Goal: Task Accomplishment & Management: Manage account settings

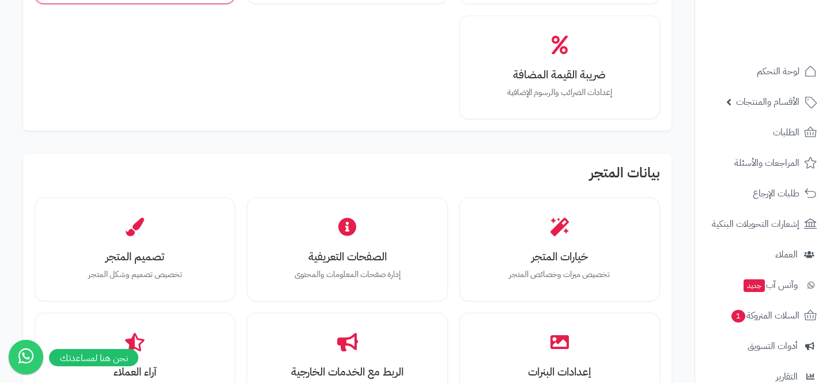
scroll to position [253, 0]
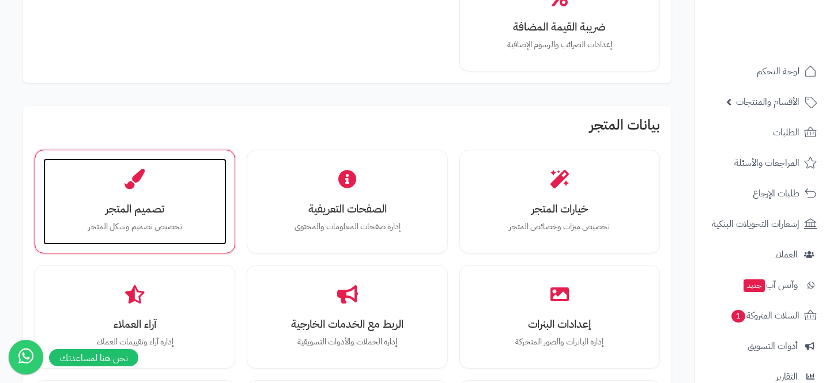
click at [147, 205] on h3 "تصميم المتجر" at bounding box center [135, 209] width 160 height 12
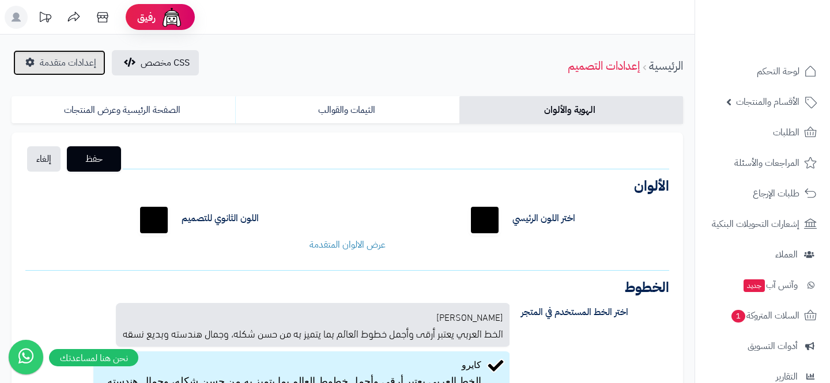
click at [61, 65] on span "إعدادات متقدمة" at bounding box center [68, 63] width 56 height 14
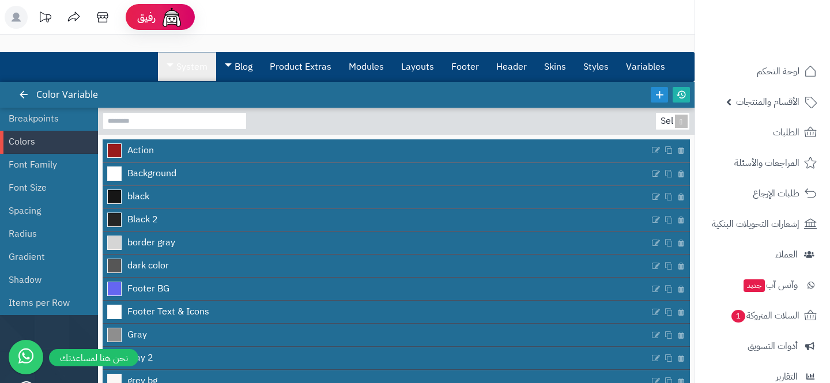
click at [178, 80] on link "System" at bounding box center [187, 66] width 58 height 29
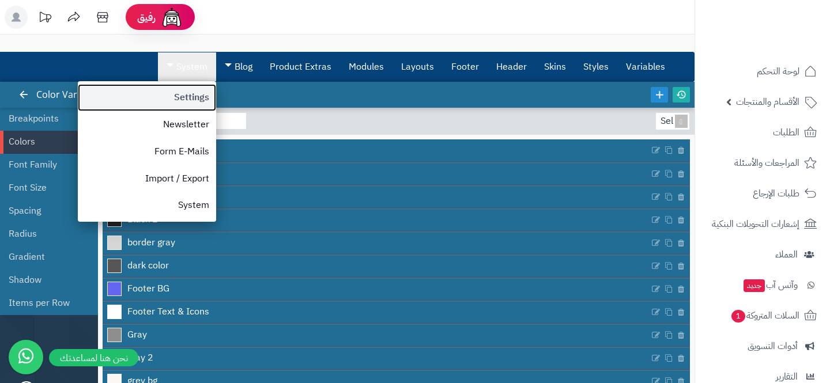
click at [169, 102] on link "Settings" at bounding box center [147, 97] width 138 height 27
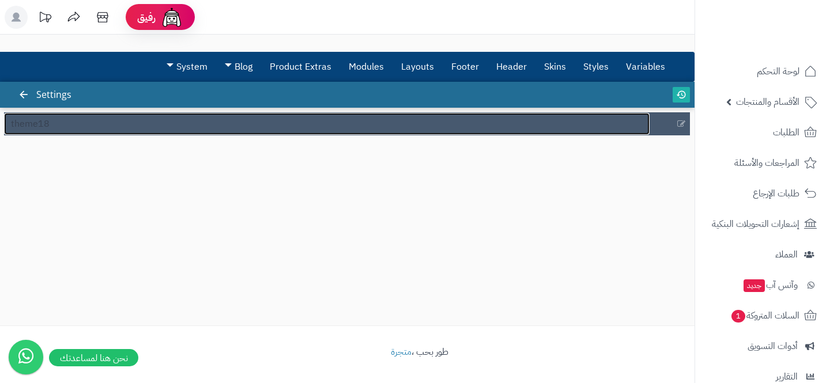
click at [251, 116] on link "theme18" at bounding box center [327, 124] width 646 height 22
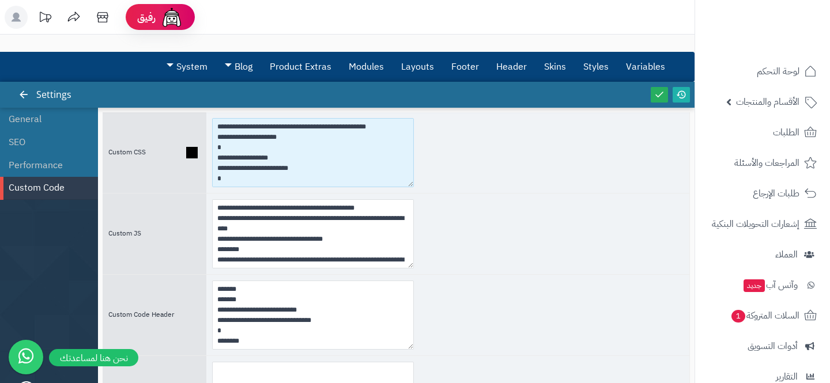
click at [356, 159] on textarea at bounding box center [313, 152] width 202 height 69
drag, startPoint x: 410, startPoint y: 180, endPoint x: 557, endPoint y: 316, distance: 199.9
click at [557, 316] on div "**********" at bounding box center [396, 274] width 587 height 325
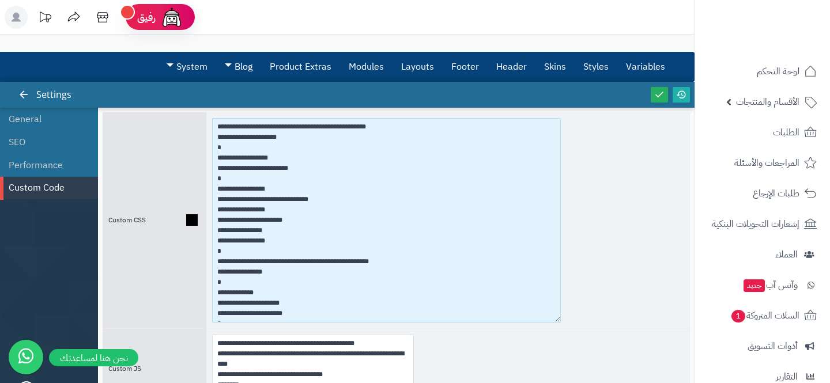
click at [308, 176] on textarea at bounding box center [386, 220] width 349 height 205
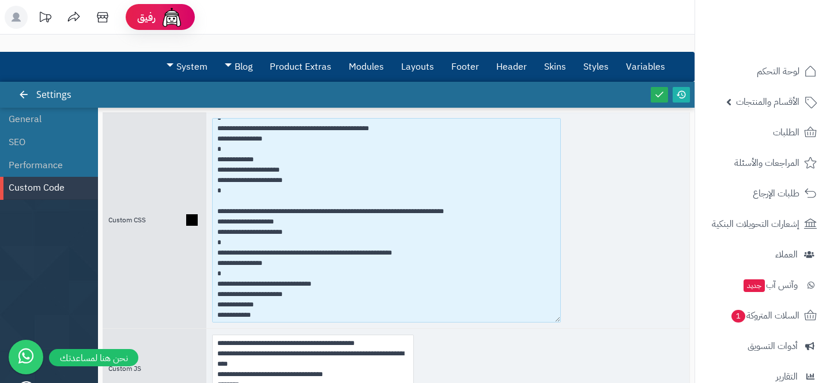
scroll to position [92, 0]
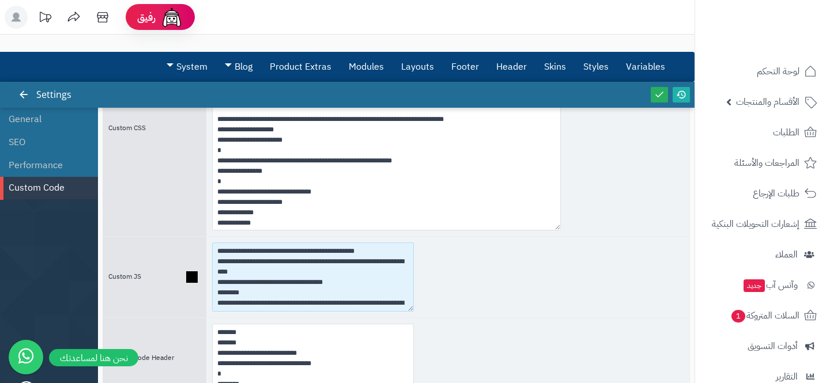
click at [371, 283] on textarea "**********" at bounding box center [313, 277] width 202 height 69
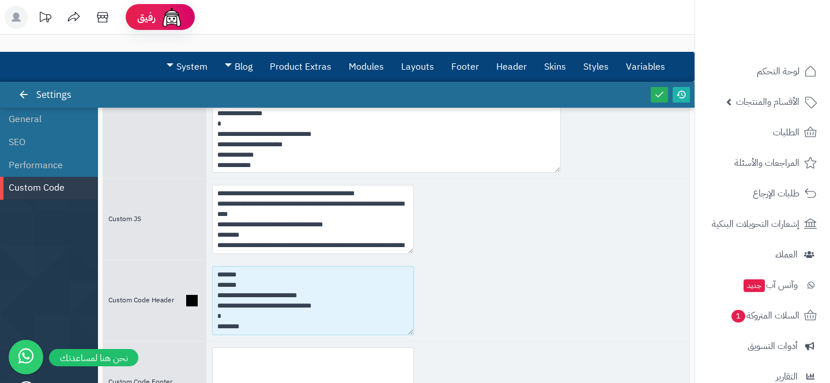
click at [352, 304] on textarea "**********" at bounding box center [313, 300] width 202 height 69
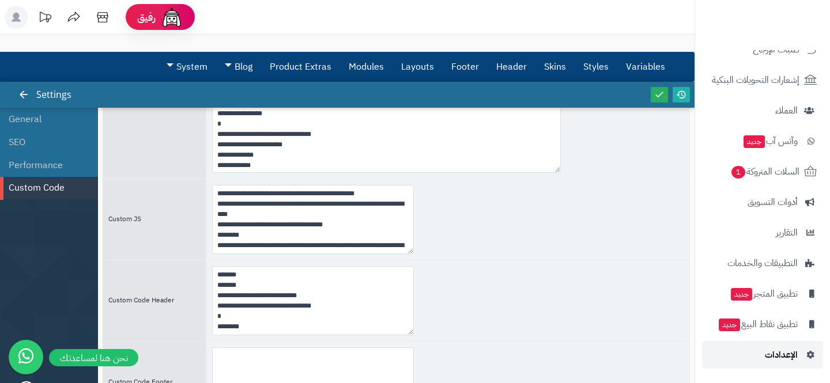
click at [755, 358] on link "الإعدادات" at bounding box center [762, 355] width 121 height 28
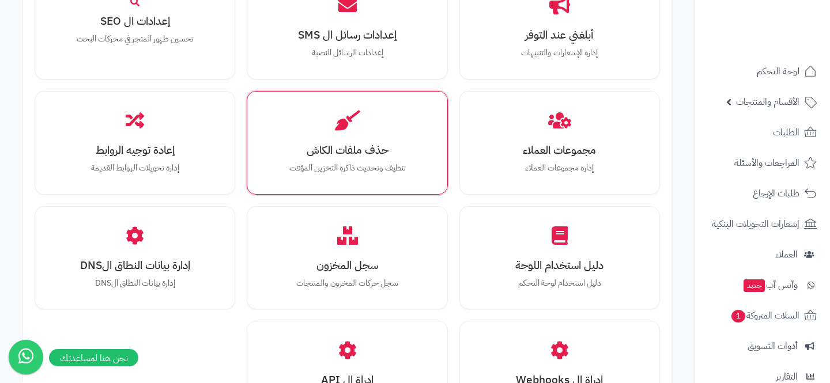
scroll to position [1243, 0]
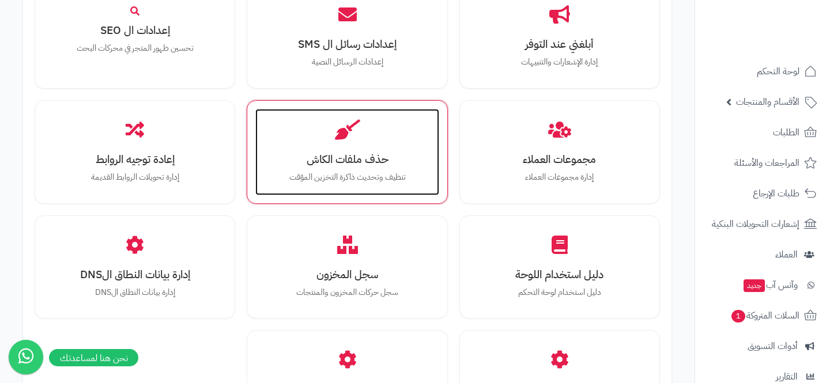
click at [340, 139] on icon at bounding box center [347, 129] width 25 height 20
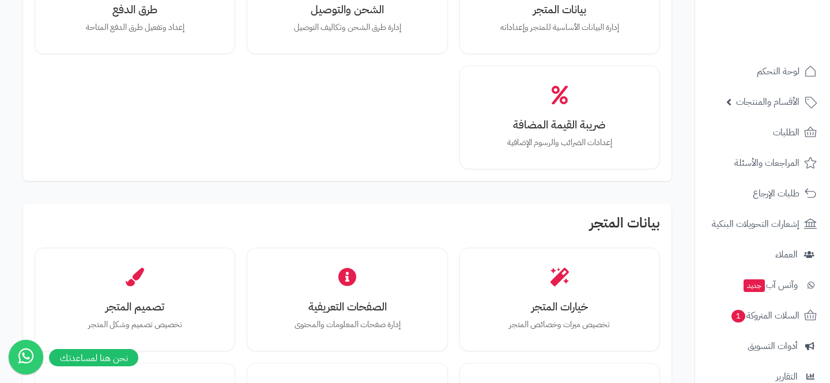
scroll to position [247, 0]
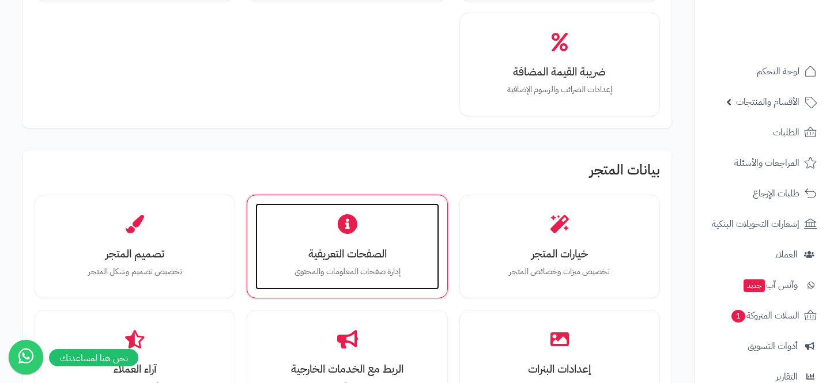
click at [338, 212] on div "الصفحات التعريفية إدارة صفحات المعلومات والمحتوى" at bounding box center [346, 246] width 183 height 86
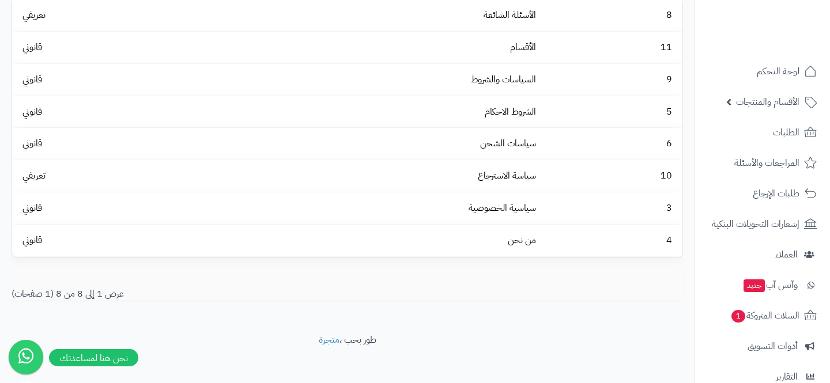
scroll to position [87, 0]
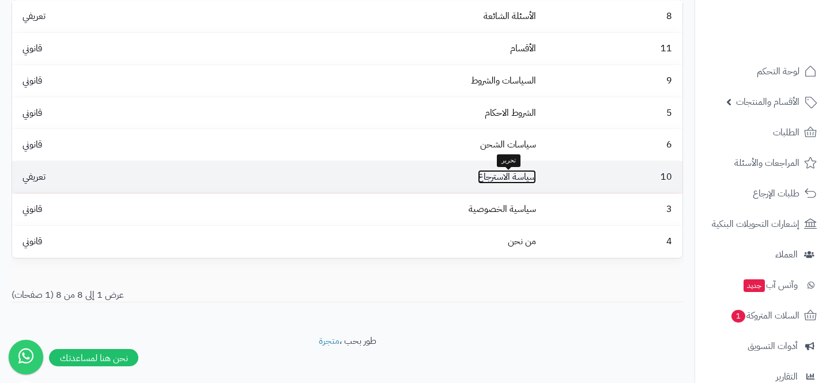
click at [504, 183] on link "سياسة الاسترجاع" at bounding box center [507, 177] width 58 height 14
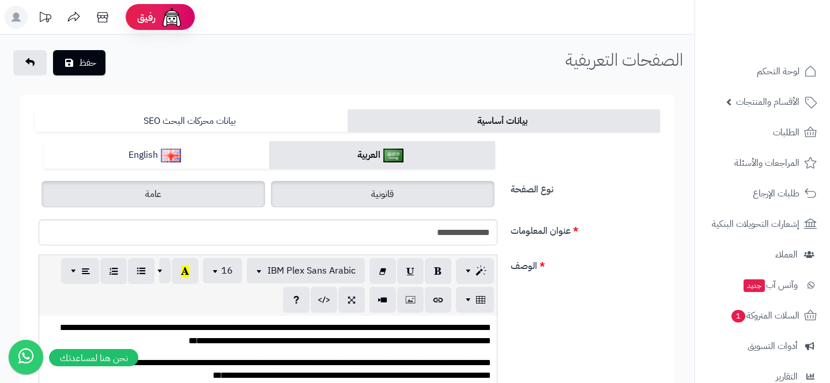
click at [443, 197] on label "قانونية" at bounding box center [383, 194] width 224 height 27
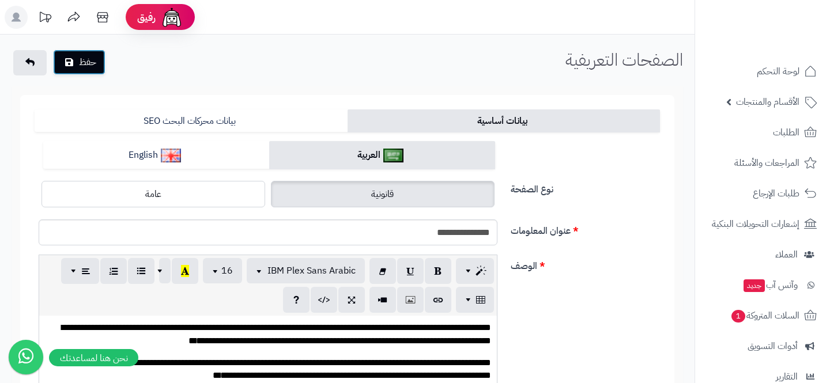
click at [73, 73] on button "حفظ" at bounding box center [79, 62] width 52 height 25
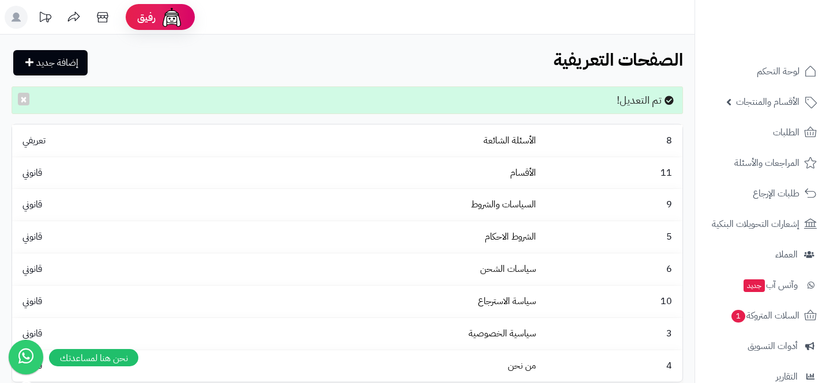
scroll to position [144, 0]
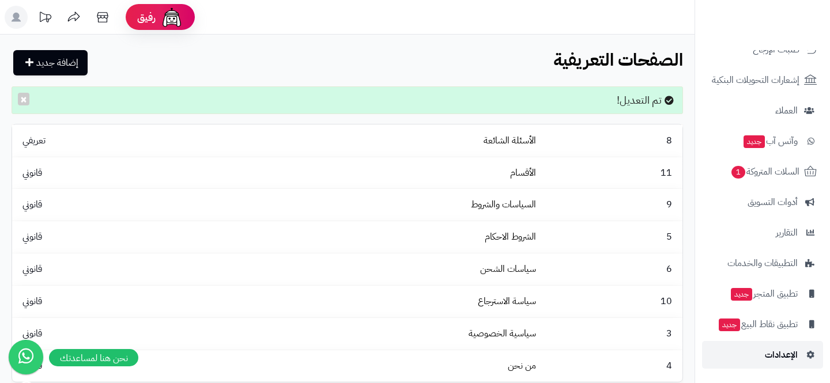
click at [736, 357] on link "الإعدادات" at bounding box center [762, 355] width 121 height 28
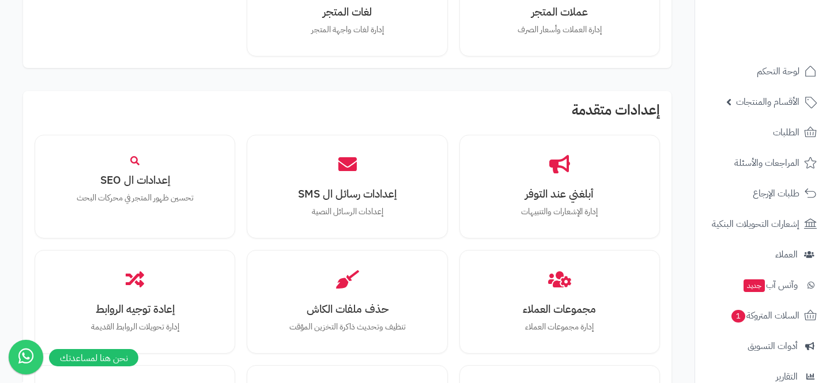
scroll to position [1056, 0]
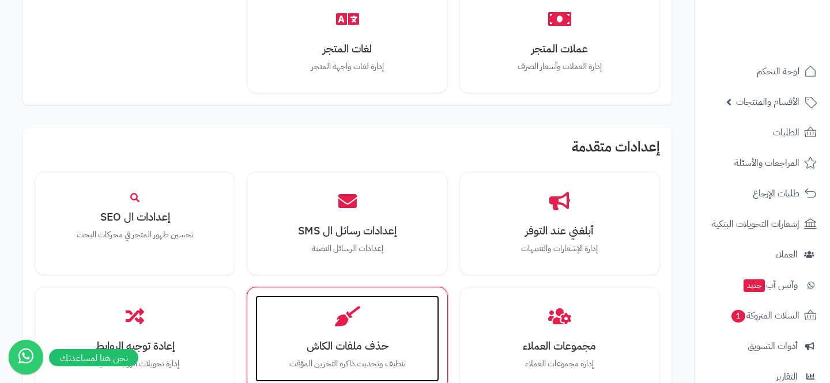
click at [321, 330] on div "حذف ملفات الكاش تنظيف وتحديث ذاكرة التخزين المؤقت" at bounding box center [346, 339] width 183 height 86
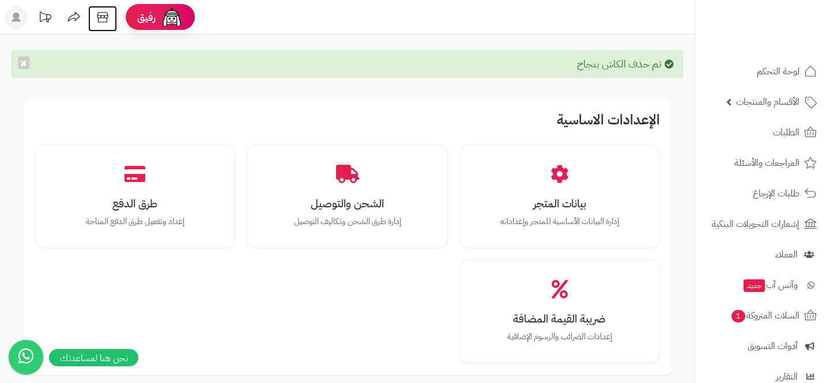
click at [94, 18] on icon at bounding box center [102, 17] width 23 height 23
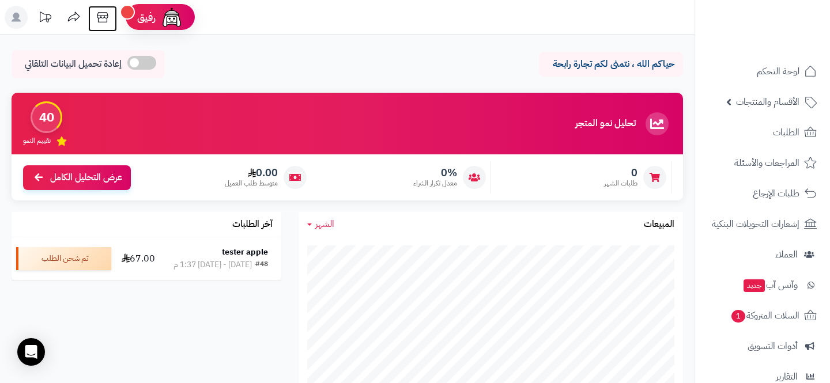
click at [103, 29] on link at bounding box center [102, 19] width 29 height 26
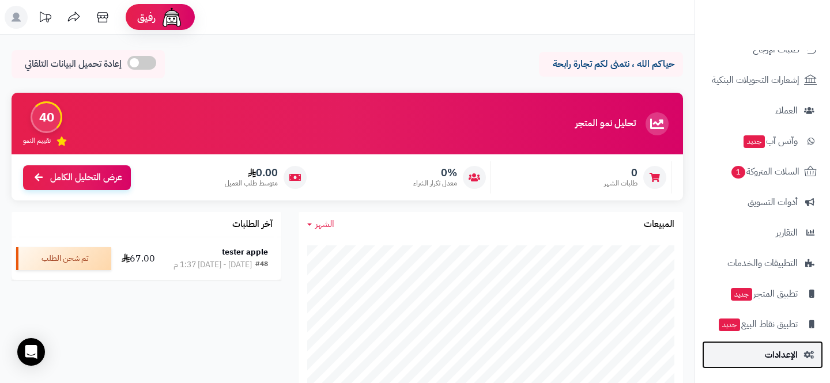
click at [750, 366] on link "الإعدادات" at bounding box center [762, 355] width 121 height 28
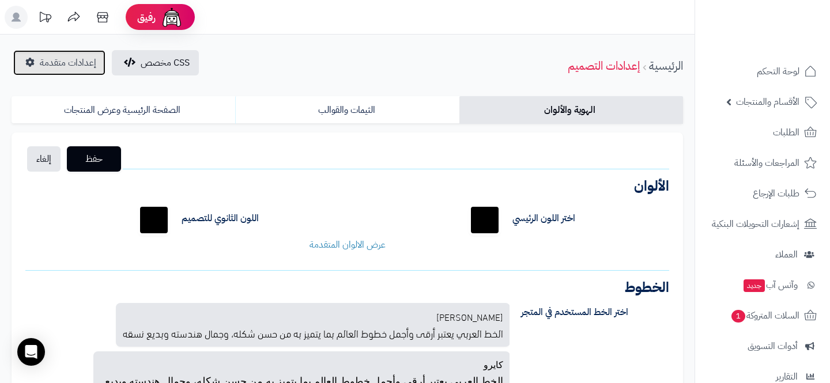
click at [71, 61] on span "إعدادات متقدمة" at bounding box center [68, 63] width 56 height 14
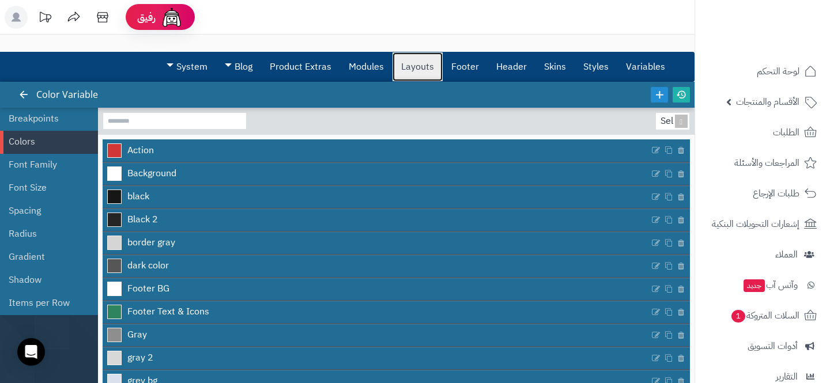
click at [425, 64] on link "Layouts" at bounding box center [418, 66] width 50 height 29
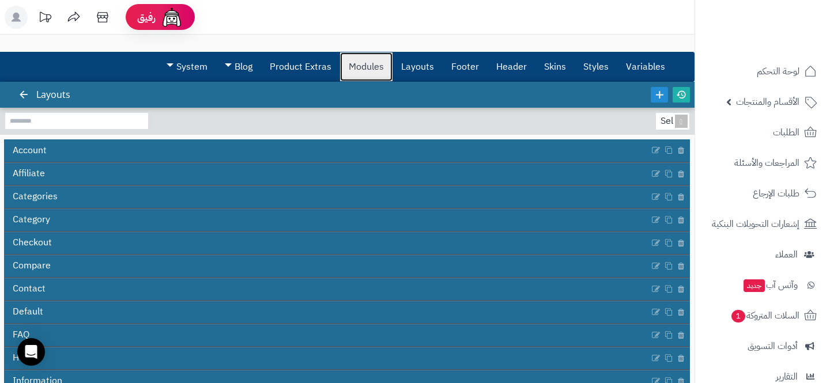
click at [352, 56] on link "Modules" at bounding box center [366, 66] width 52 height 29
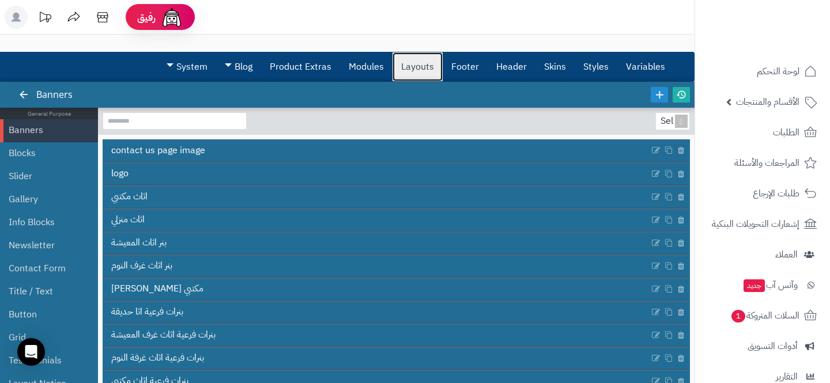
click at [412, 68] on link "Layouts" at bounding box center [418, 66] width 50 height 29
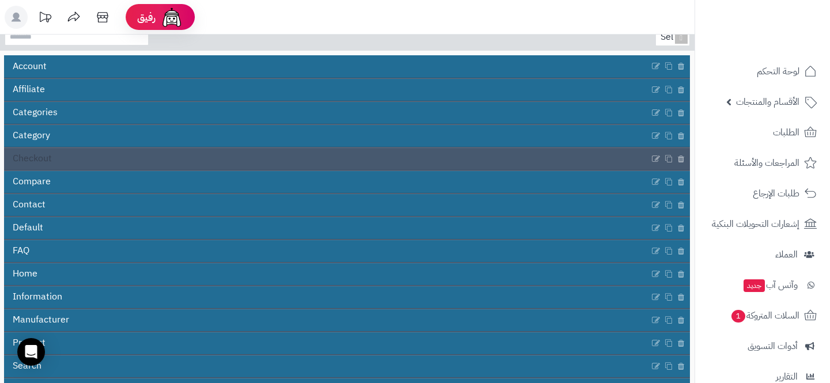
scroll to position [87, 0]
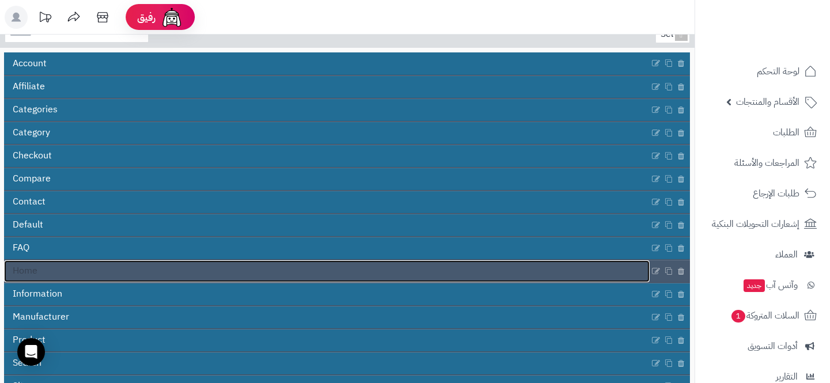
click at [199, 262] on link "Home" at bounding box center [327, 272] width 646 height 22
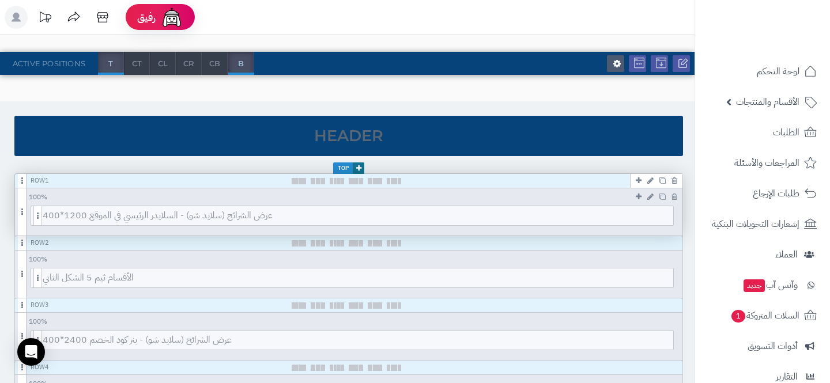
scroll to position [83, 0]
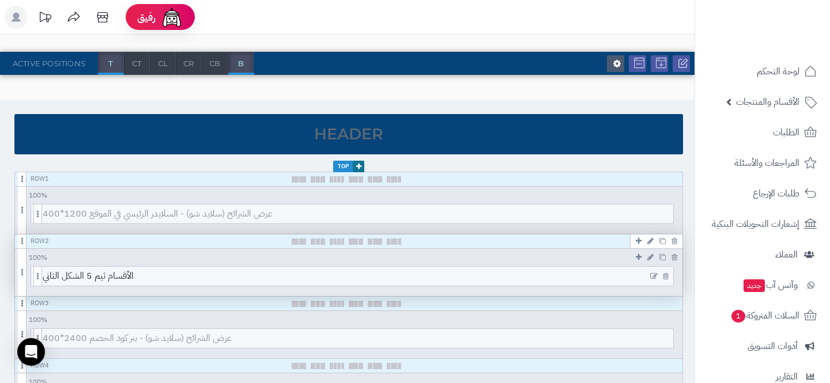
click at [653, 277] on icon at bounding box center [653, 277] width 7 height 8
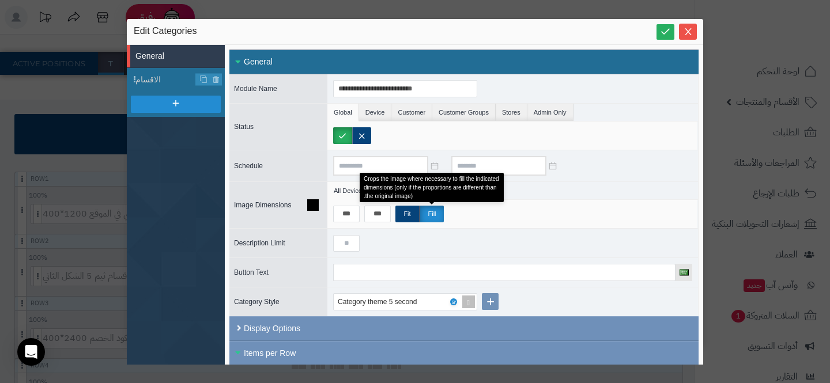
scroll to position [88, 0]
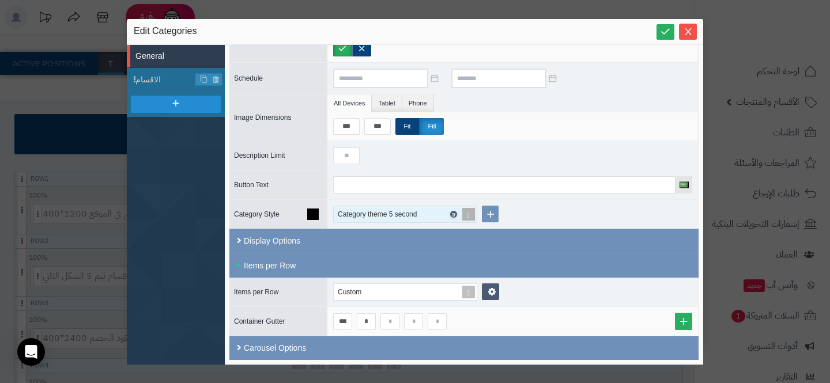
click at [455, 213] on icon at bounding box center [452, 214] width 3 height 5
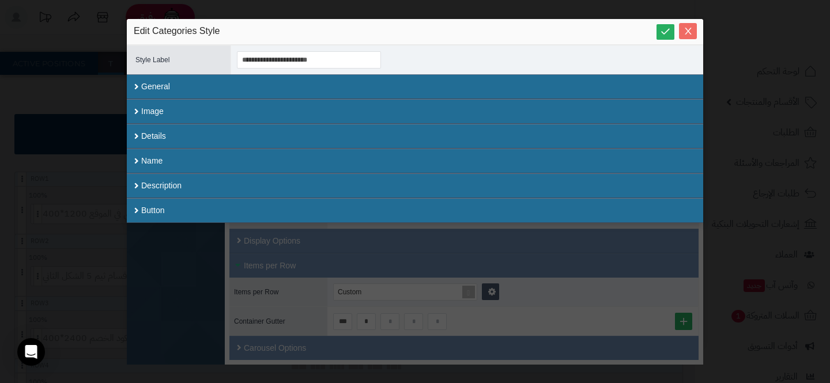
click at [687, 31] on icon "Close" at bounding box center [688, 31] width 9 height 9
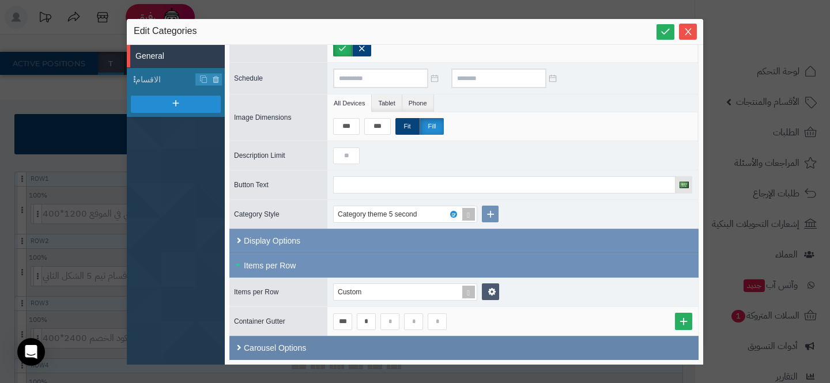
click at [537, 338] on div "Carousel Options" at bounding box center [463, 348] width 469 height 24
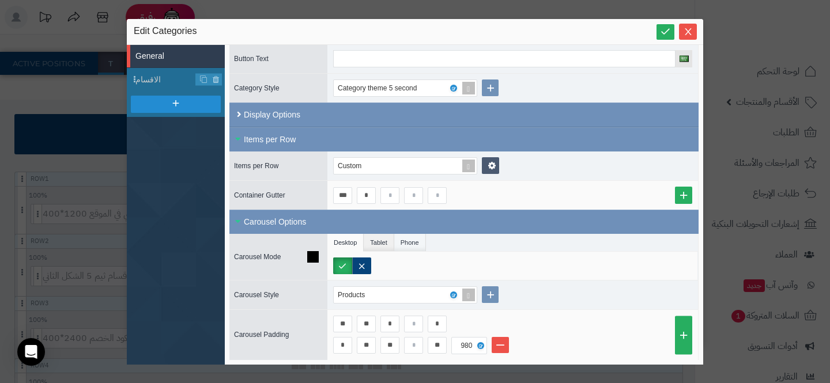
click at [399, 247] on li "Phone" at bounding box center [410, 242] width 32 height 17
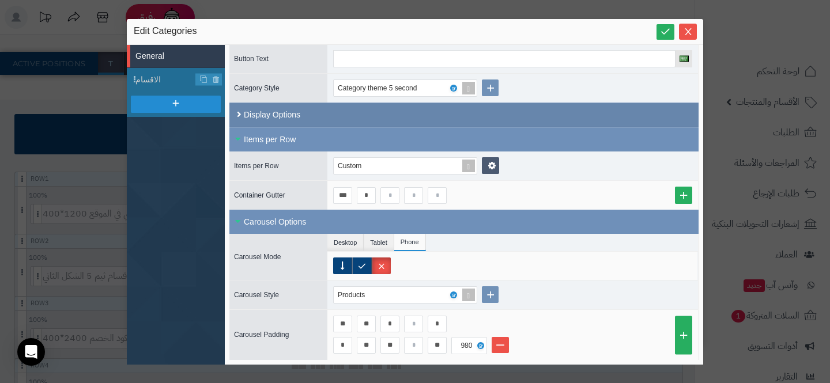
click at [322, 116] on div "Display Options" at bounding box center [463, 115] width 469 height 25
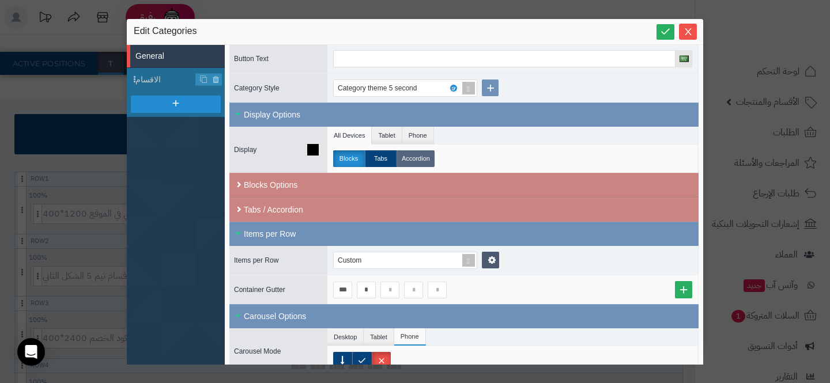
click at [425, 155] on label "Accordion" at bounding box center [416, 158] width 38 height 17
click at [344, 158] on label "Blocks" at bounding box center [349, 158] width 32 height 17
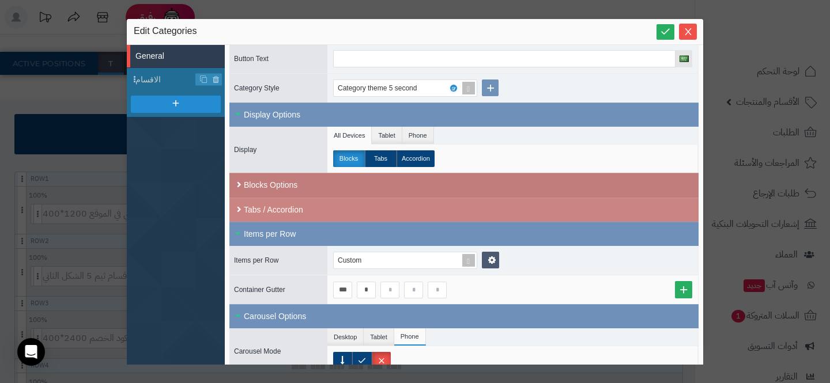
click at [402, 183] on div "Blocks Options" at bounding box center [463, 185] width 469 height 25
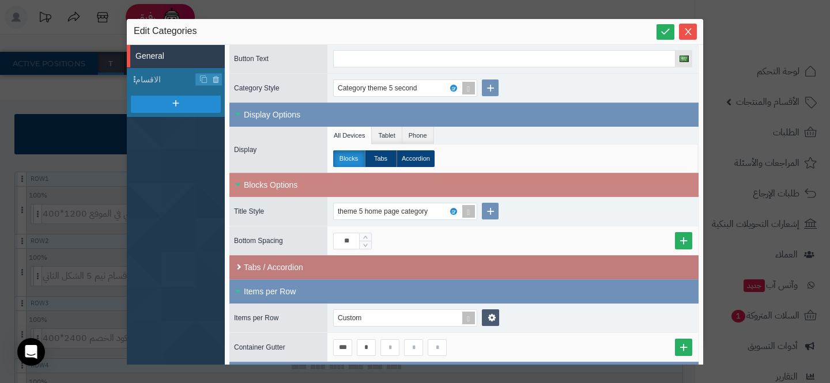
click at [398, 262] on div "Tabs / Accordion" at bounding box center [463, 267] width 469 height 24
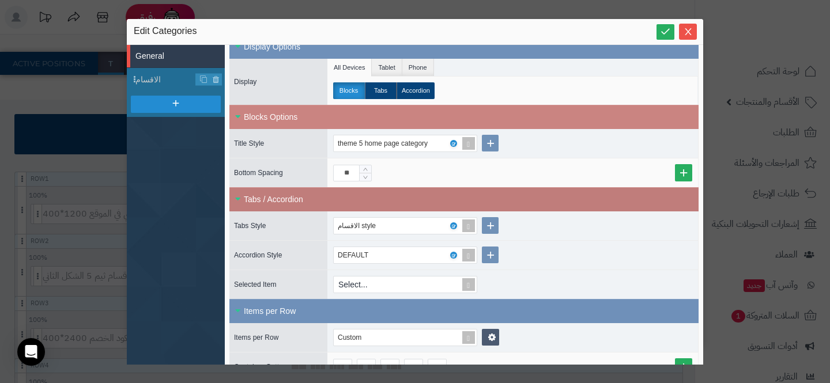
scroll to position [284, 0]
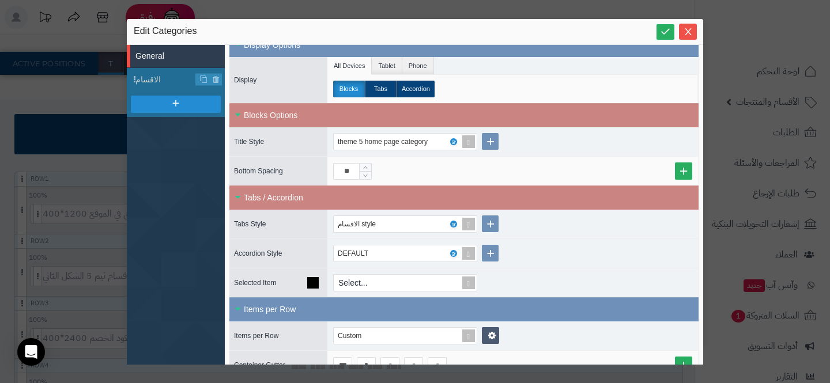
click at [439, 272] on div "Select..." at bounding box center [512, 283] width 371 height 29
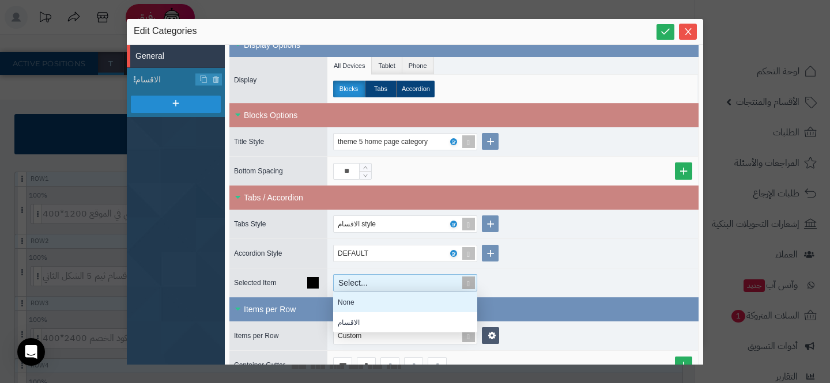
click at [439, 276] on div "Select..." at bounding box center [400, 283] width 133 height 16
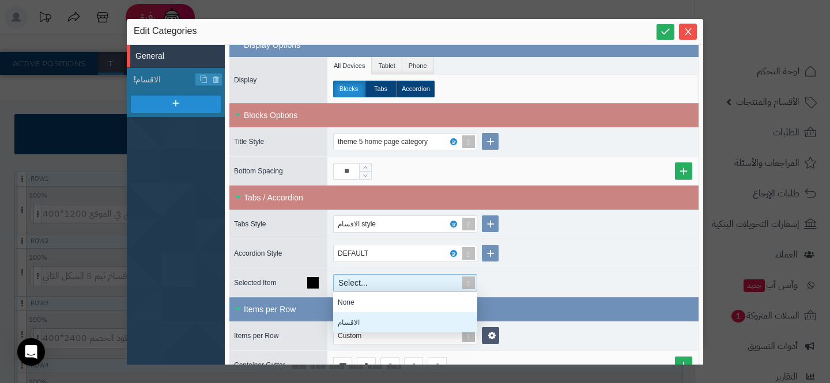
click at [402, 326] on div "الاقسام" at bounding box center [405, 322] width 144 height 20
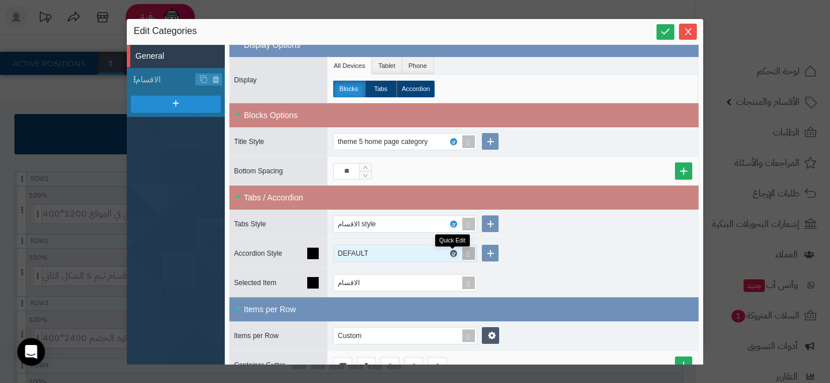
click at [453, 255] on icon at bounding box center [452, 253] width 3 height 5
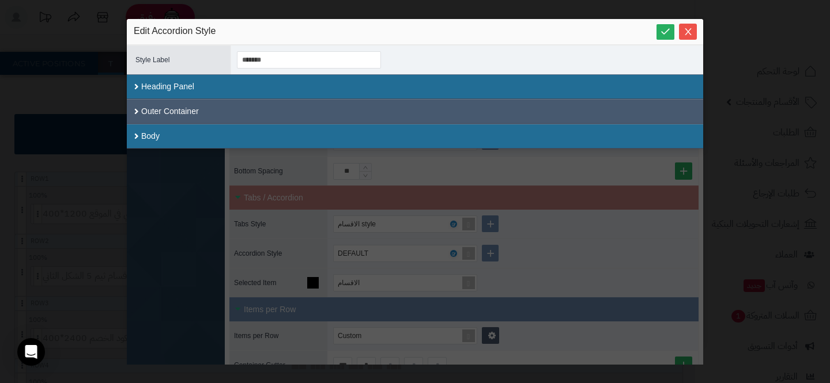
click at [358, 104] on div "Outer Container" at bounding box center [415, 111] width 576 height 25
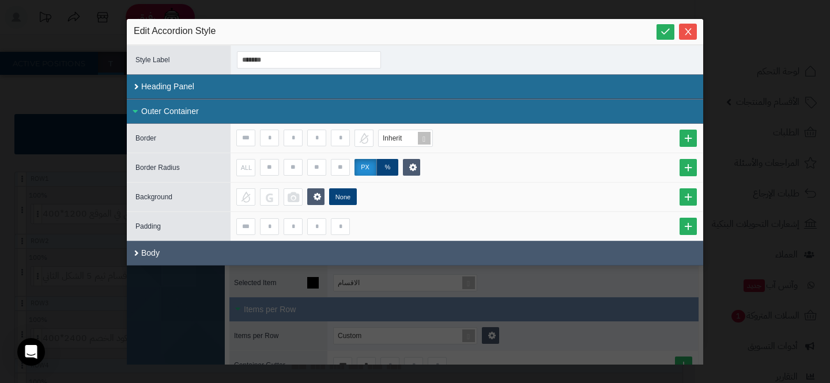
click at [281, 248] on div "Body" at bounding box center [415, 253] width 576 height 25
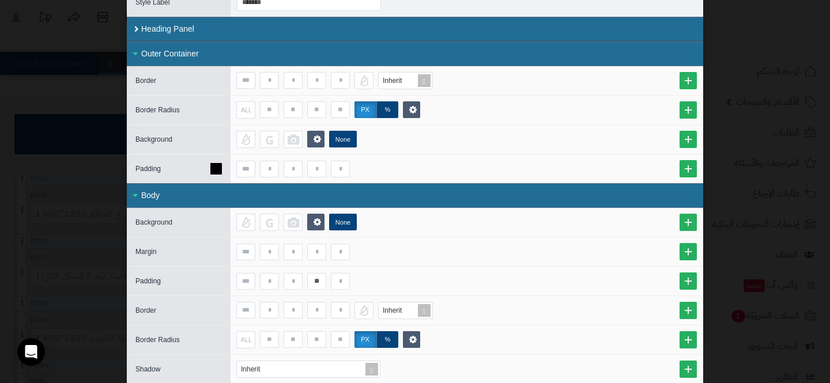
scroll to position [55, 0]
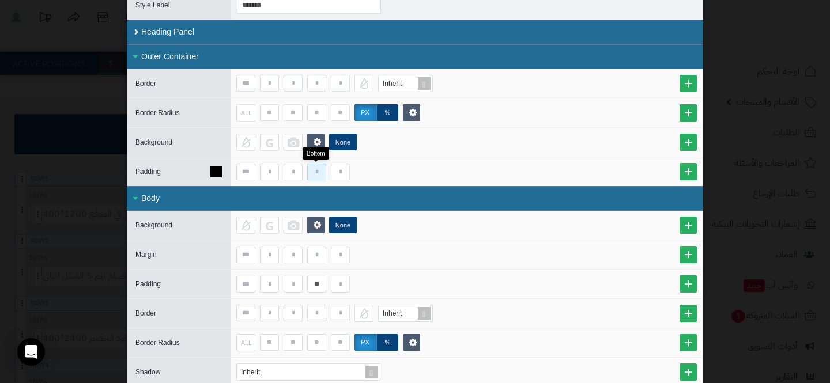
click at [308, 174] on input at bounding box center [316, 172] width 19 height 17
type input "*"
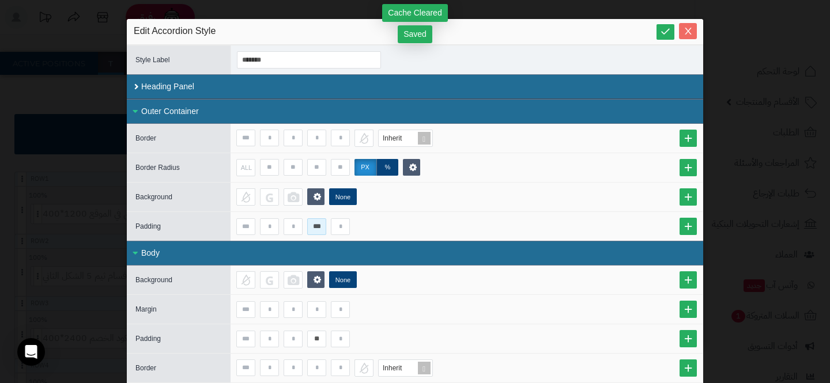
type input "***"
click at [684, 31] on icon "Close" at bounding box center [688, 31] width 9 height 9
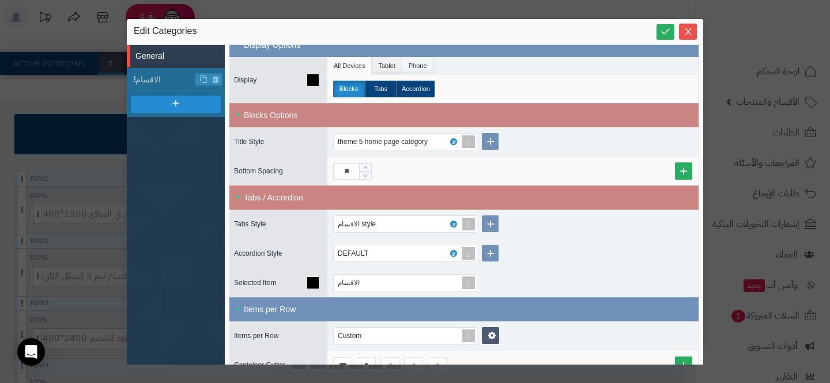
click at [428, 65] on li "Phone" at bounding box center [418, 65] width 32 height 17
click at [441, 89] on label "Accordion" at bounding box center [447, 89] width 38 height 17
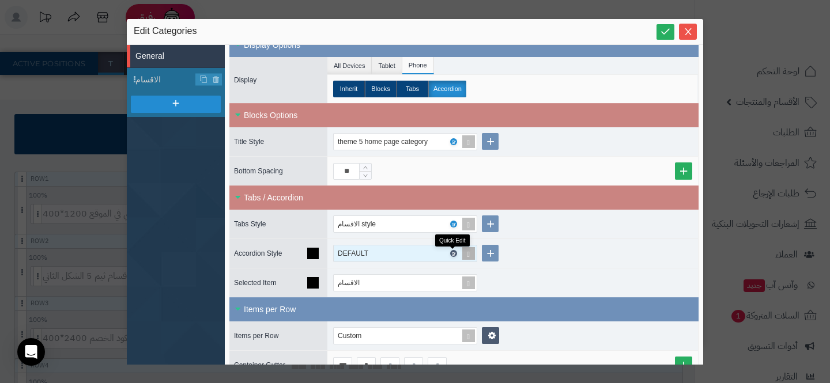
click at [453, 251] on icon at bounding box center [452, 253] width 3 height 5
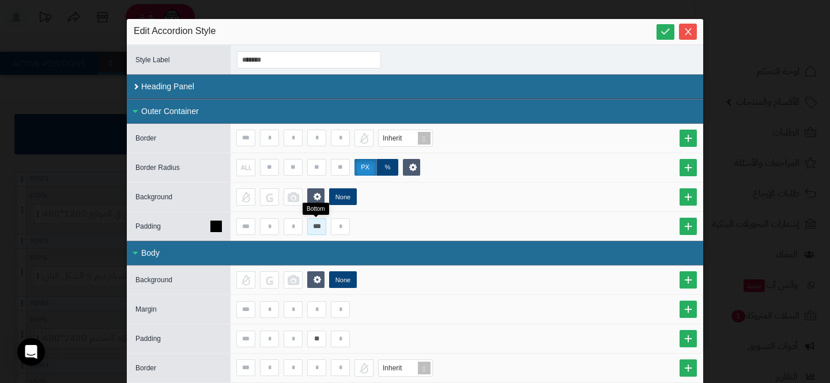
click at [308, 224] on input "***" at bounding box center [316, 226] width 19 height 17
click at [401, 218] on div at bounding box center [466, 226] width 461 height 17
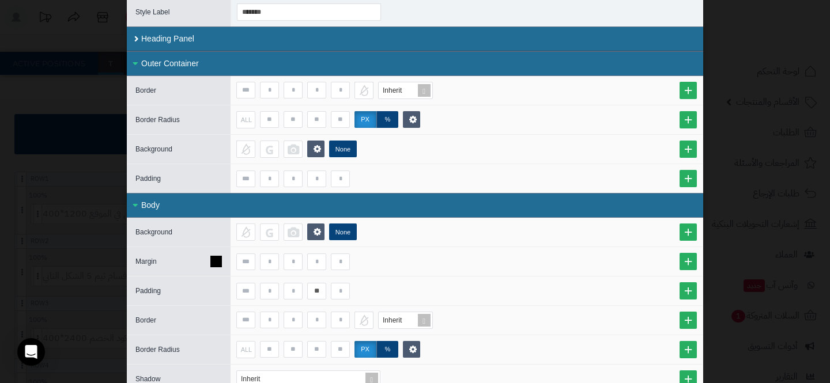
scroll to position [58, 0]
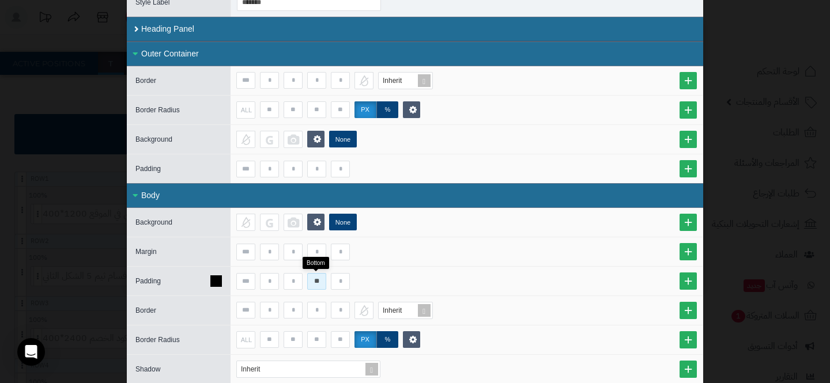
click at [311, 280] on input "**" at bounding box center [316, 281] width 19 height 17
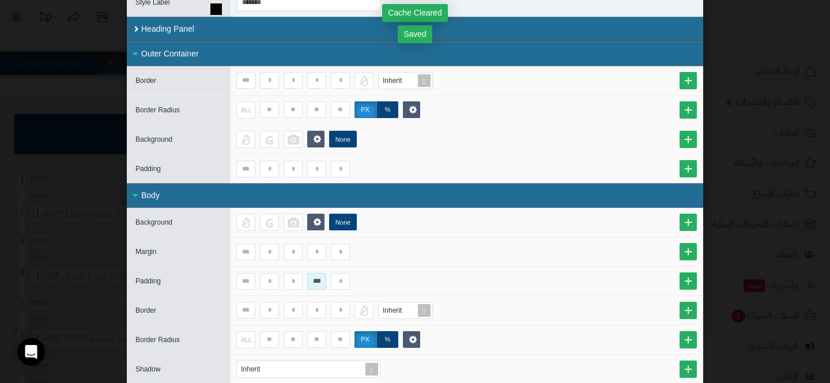
type input "***"
click at [315, 283] on input "***" at bounding box center [316, 281] width 19 height 17
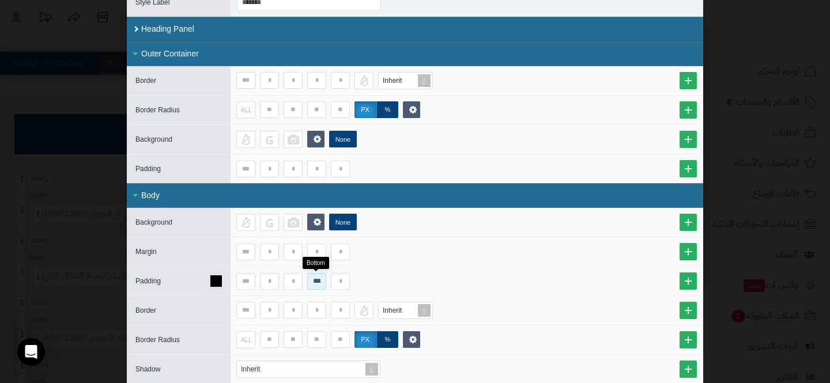
click at [315, 283] on input "***" at bounding box center [316, 281] width 19 height 17
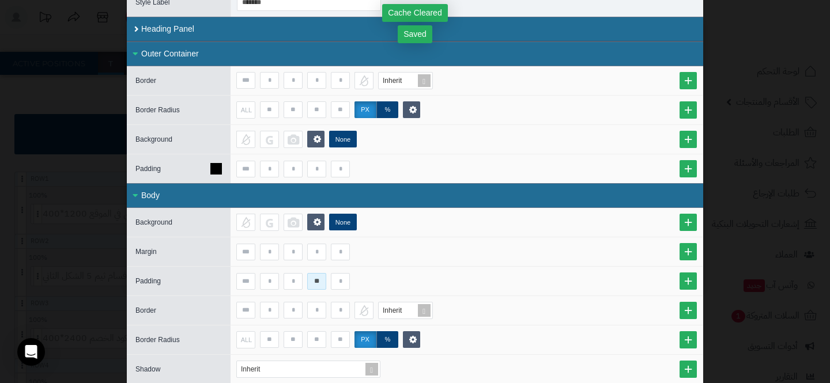
type input "**"
click at [501, 180] on div at bounding box center [467, 168] width 472 height 29
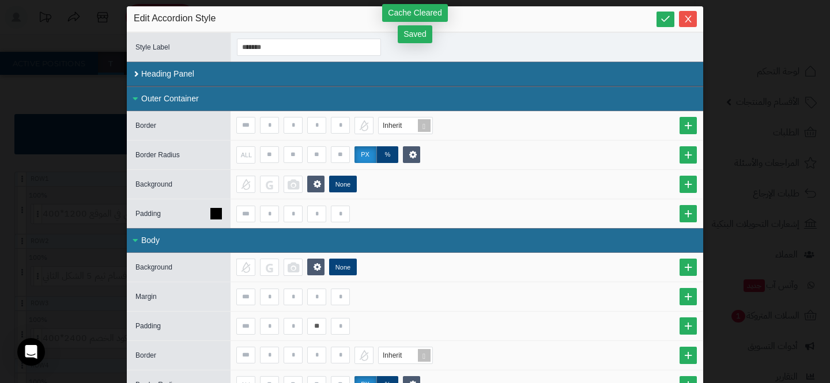
scroll to position [0, 0]
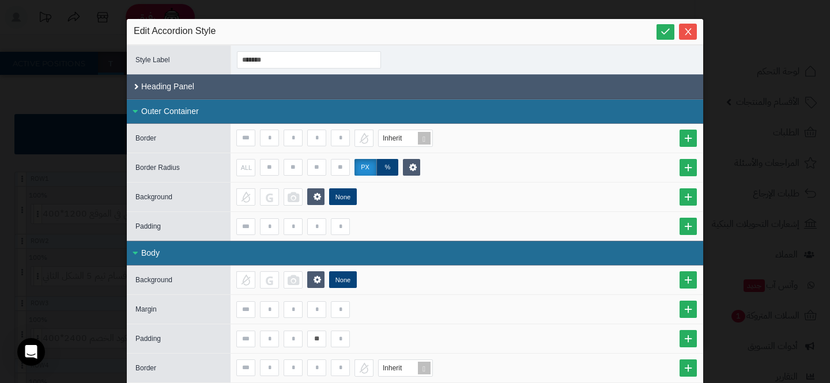
click at [432, 93] on div "Heading Panel" at bounding box center [415, 86] width 576 height 25
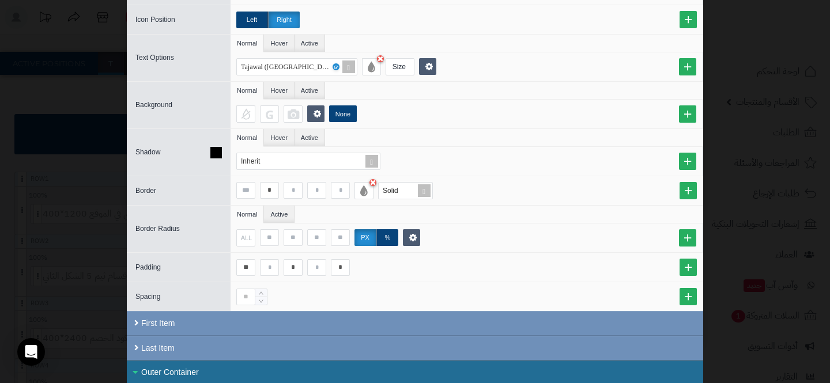
scroll to position [142, 0]
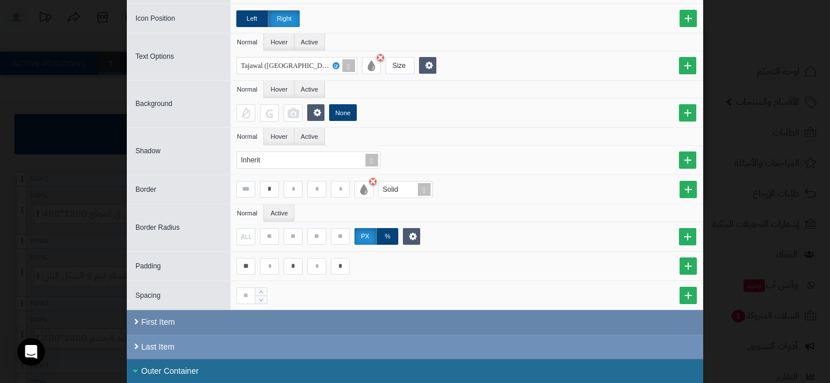
click at [404, 316] on div "First Item" at bounding box center [415, 322] width 576 height 25
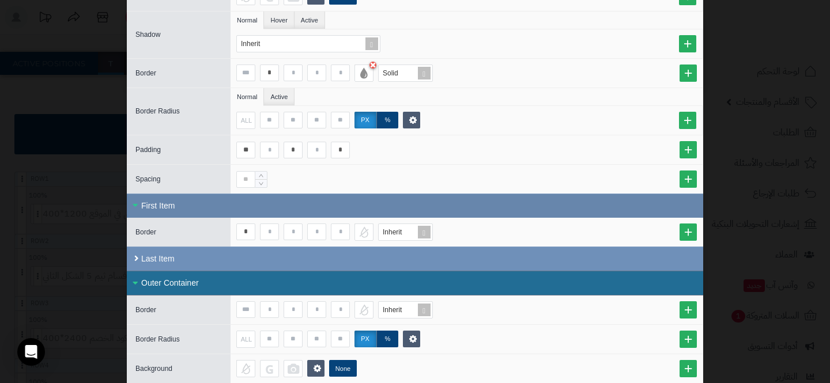
scroll to position [258, 0]
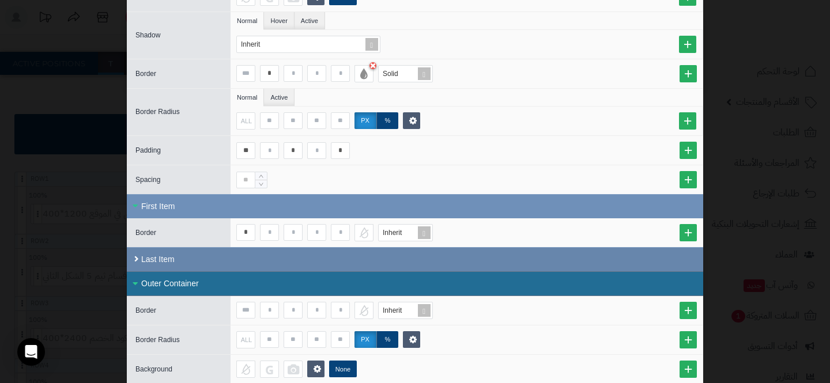
click at [378, 261] on div "Last Item" at bounding box center [415, 259] width 576 height 24
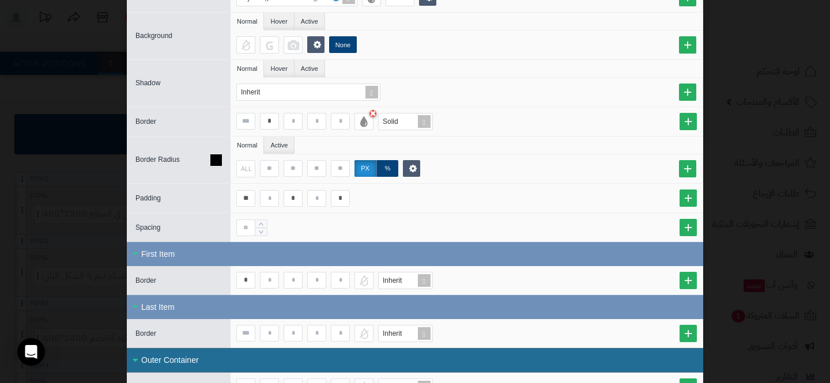
scroll to position [0, 0]
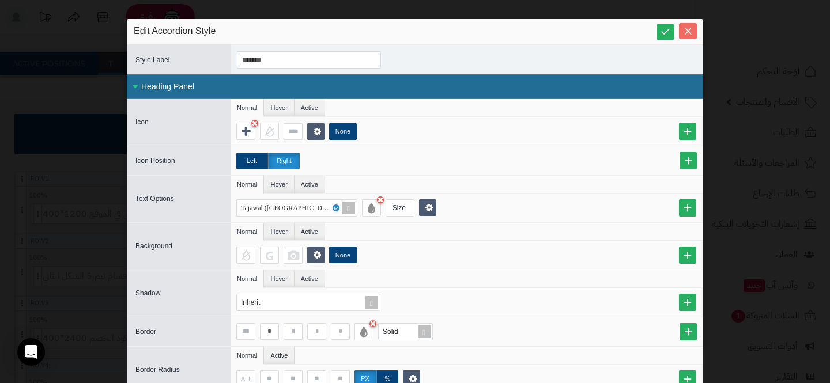
click at [691, 35] on icon "Close" at bounding box center [688, 31] width 9 height 9
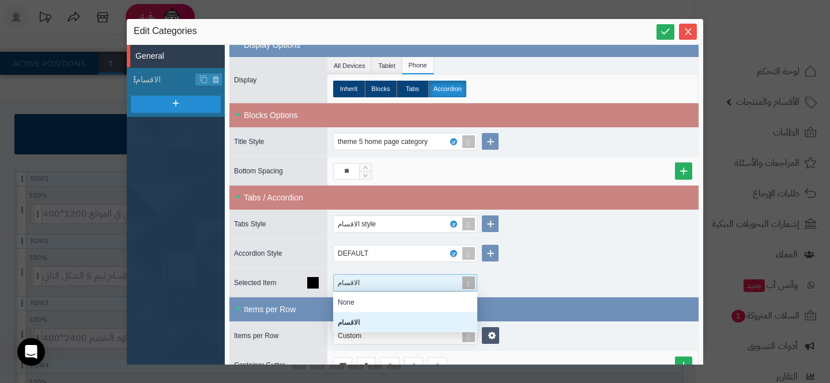
click at [450, 287] on div "الاقسام" at bounding box center [400, 283] width 133 height 16
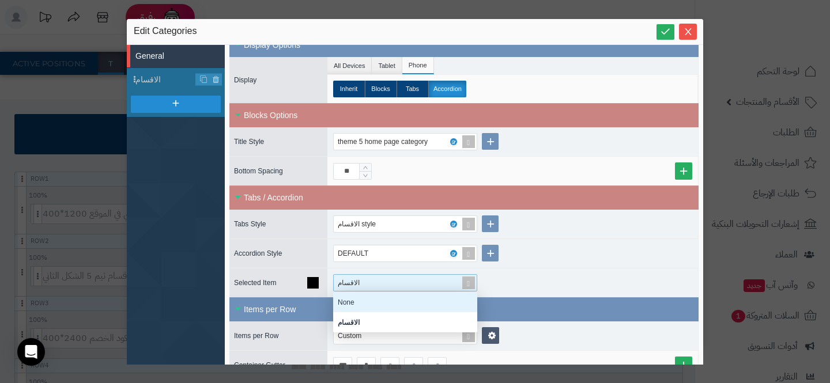
click at [414, 301] on div "None" at bounding box center [405, 302] width 144 height 20
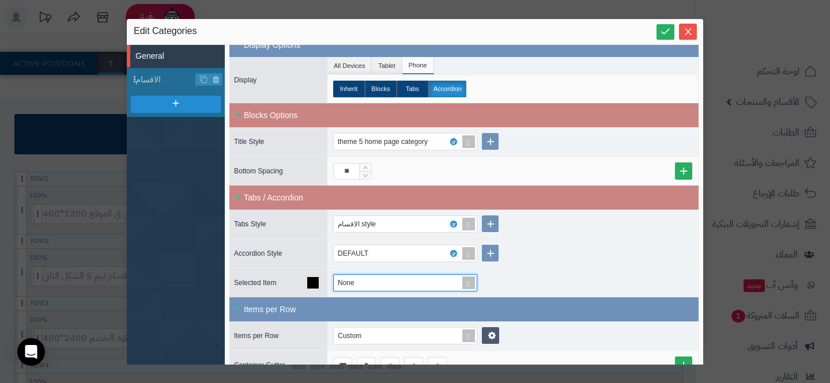
click at [540, 282] on div "None" at bounding box center [512, 283] width 371 height 29
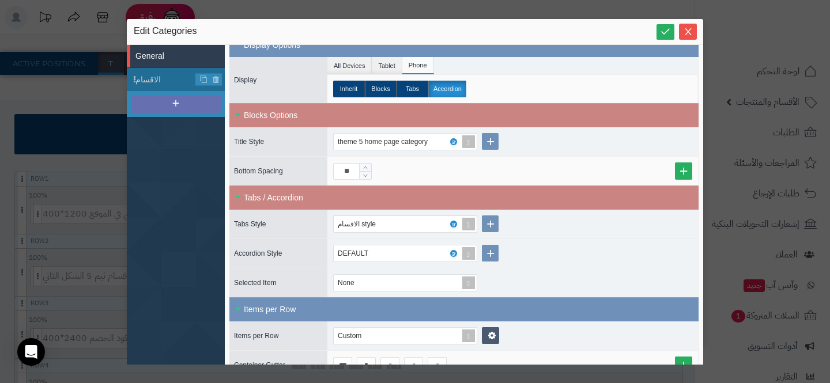
click at [165, 102] on div at bounding box center [176, 104] width 90 height 17
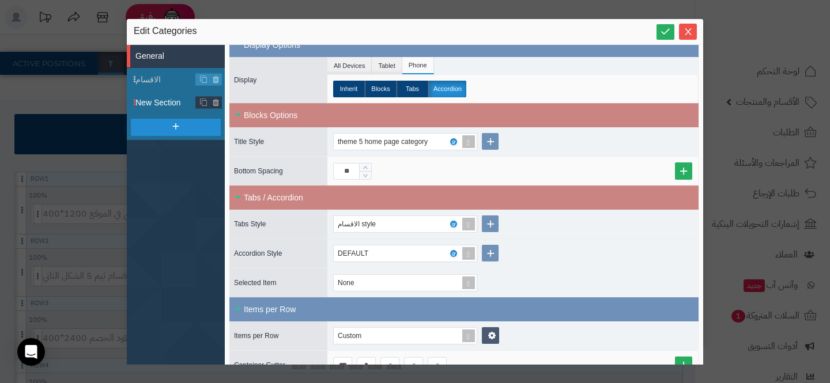
click at [141, 104] on span "New Section" at bounding box center [165, 103] width 61 height 12
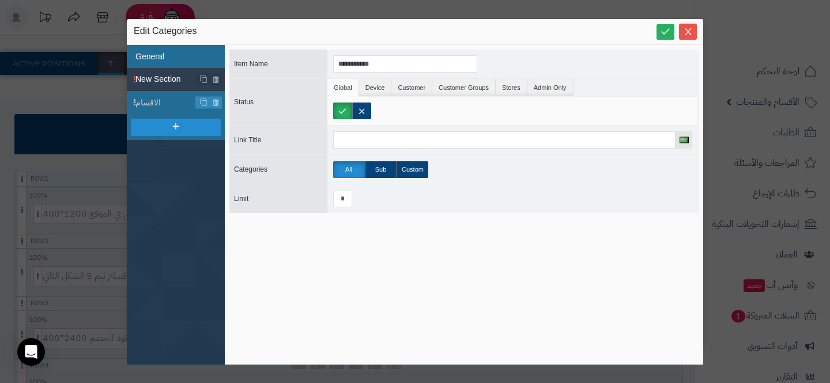
click at [136, 56] on li "General" at bounding box center [176, 56] width 98 height 23
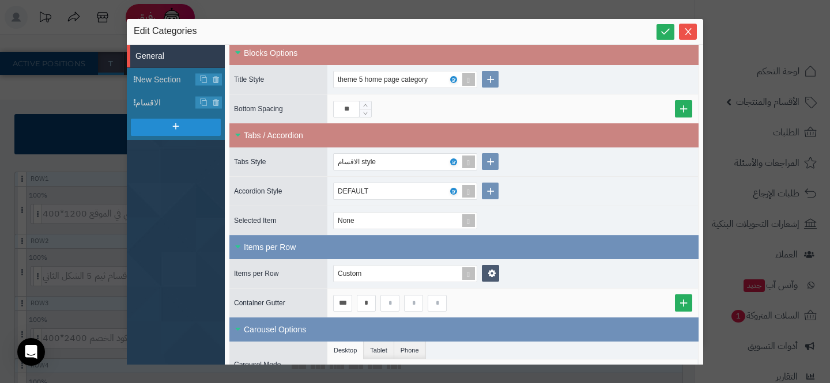
scroll to position [350, 0]
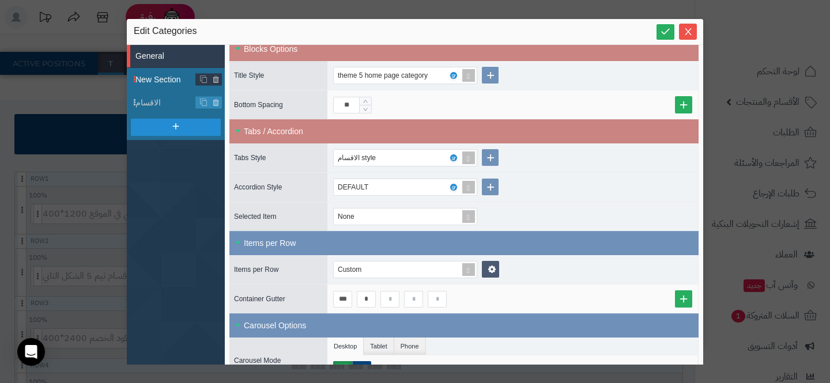
click at [168, 85] on span "New Section" at bounding box center [165, 80] width 61 height 12
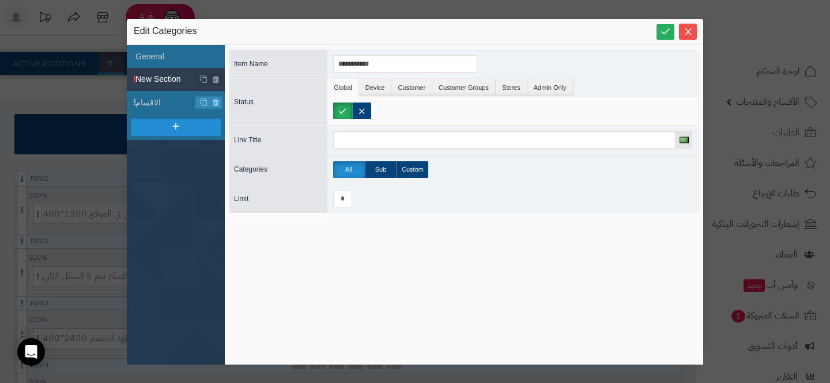
scroll to position [0, 0]
click at [341, 195] on input "*" at bounding box center [342, 199] width 19 height 17
click at [368, 103] on label at bounding box center [361, 111] width 19 height 17
click at [103, 190] on div "**********" at bounding box center [415, 191] width 830 height 383
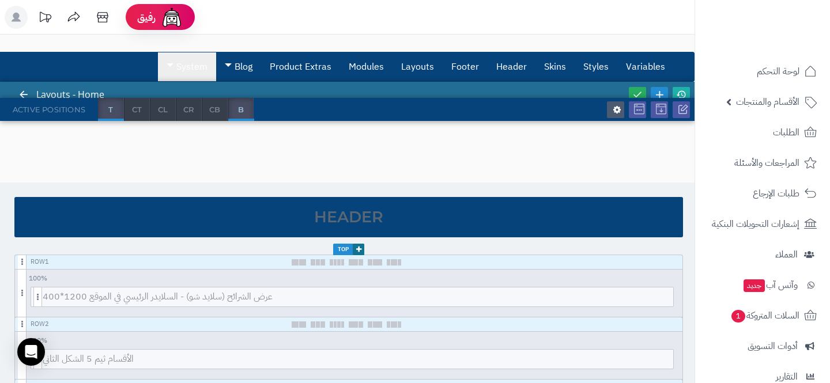
click at [174, 68] on link "System" at bounding box center [187, 66] width 58 height 29
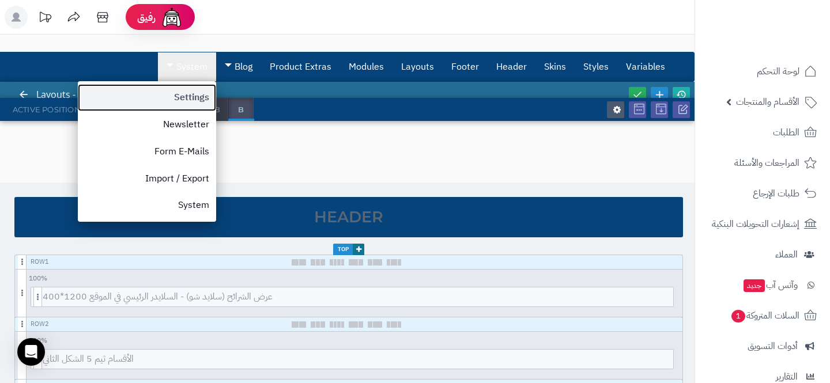
click at [177, 93] on link "Settings" at bounding box center [147, 97] width 138 height 27
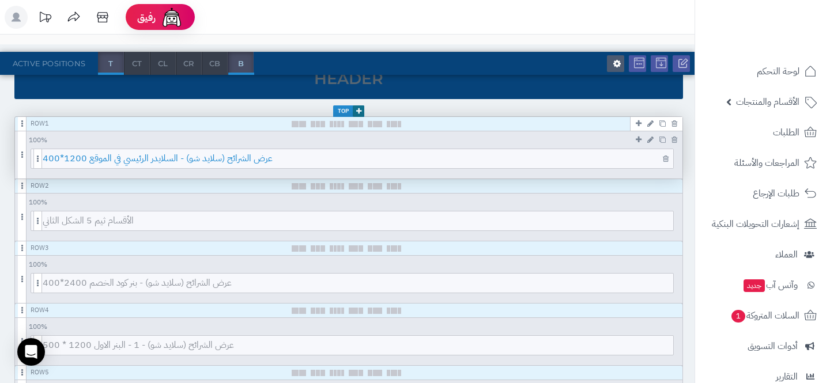
scroll to position [138, 0]
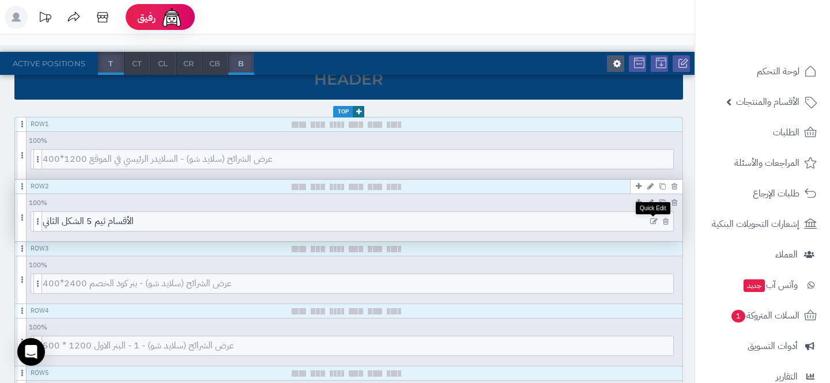
click at [650, 221] on icon at bounding box center [653, 222] width 7 height 8
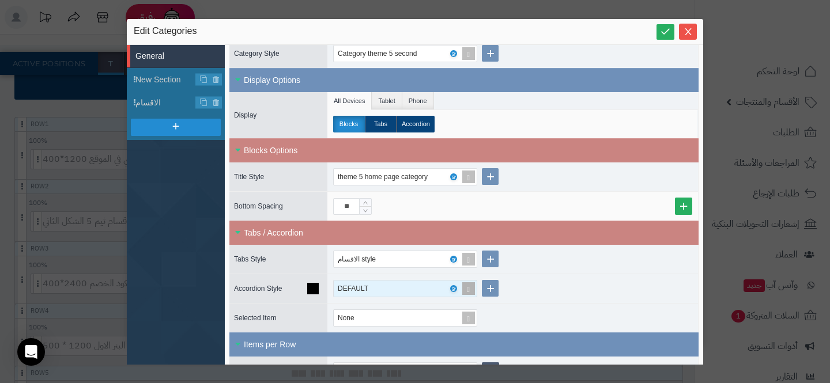
scroll to position [243, 0]
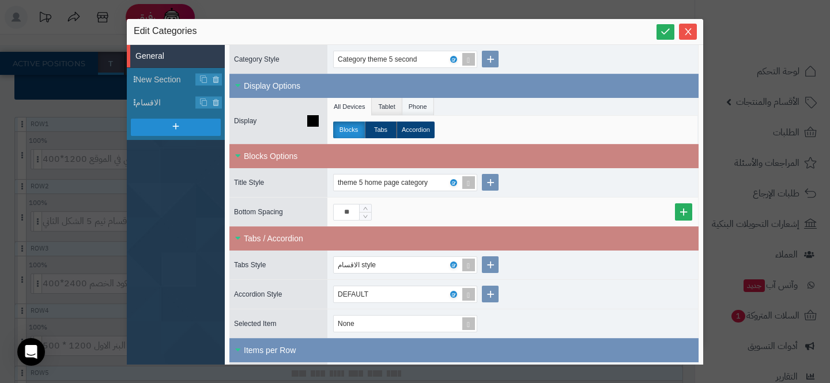
click at [428, 105] on li "Phone" at bounding box center [418, 106] width 32 height 17
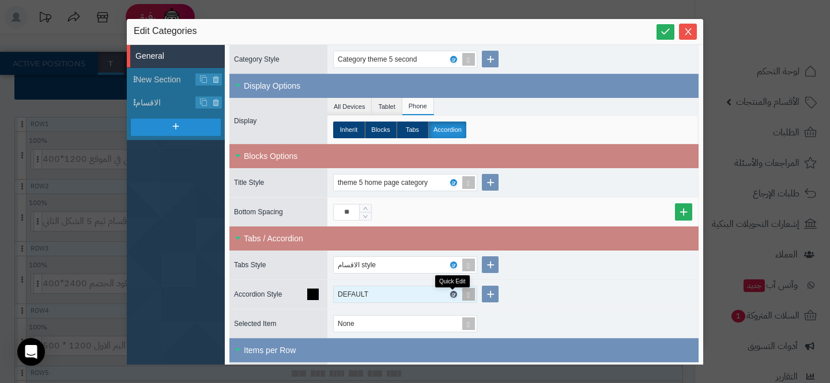
click at [453, 293] on icon at bounding box center [452, 294] width 3 height 5
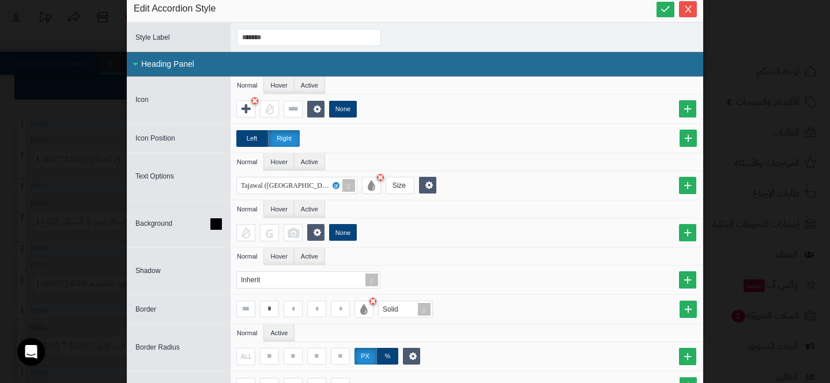
scroll to position [29, 0]
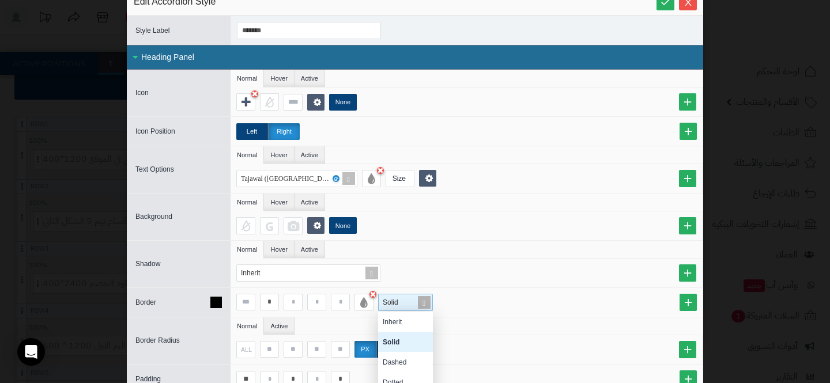
click at [429, 307] on span at bounding box center [424, 303] width 16 height 16
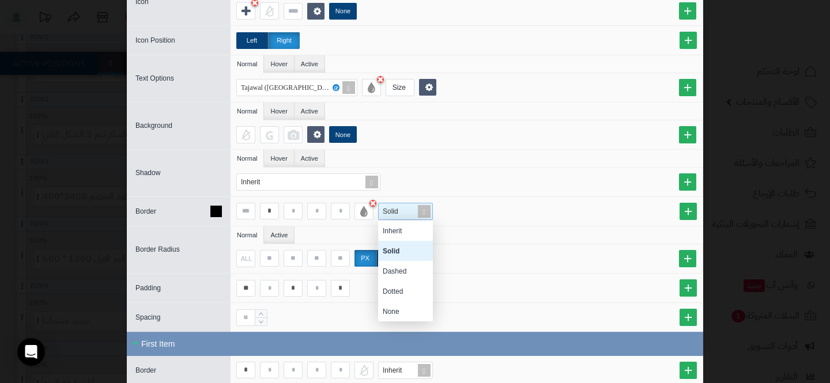
scroll to position [128, 0]
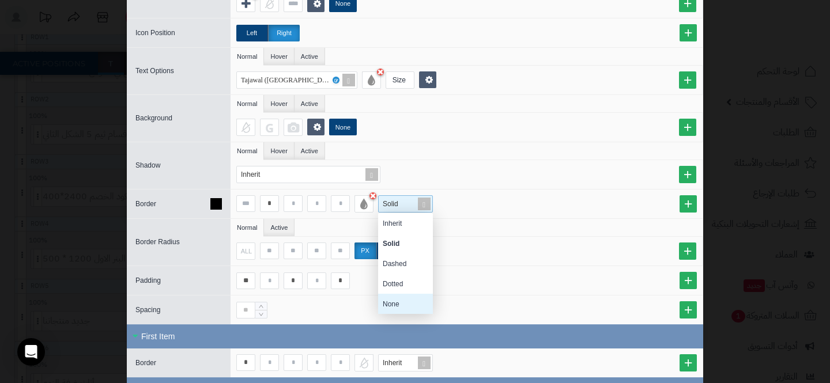
click at [398, 307] on div "None" at bounding box center [405, 304] width 55 height 20
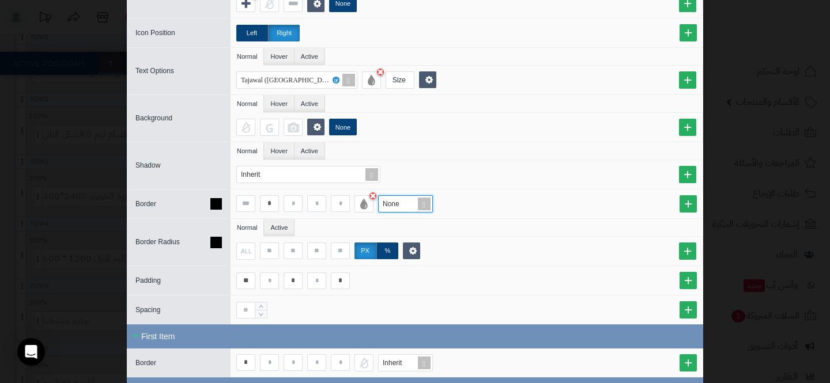
click at [465, 237] on div "ALL px %" at bounding box center [467, 251] width 472 height 29
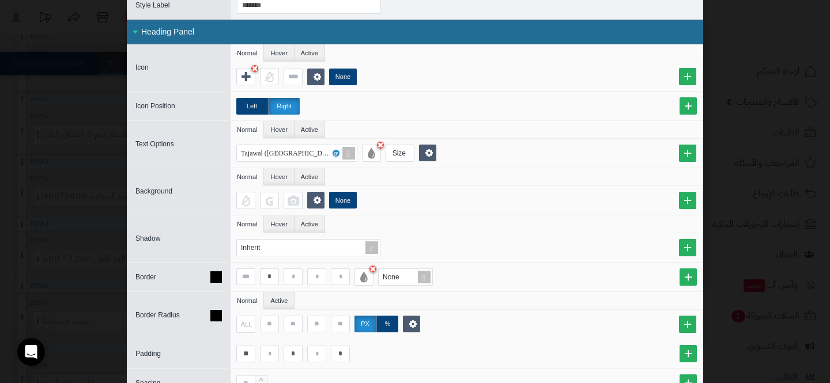
scroll to position [51, 0]
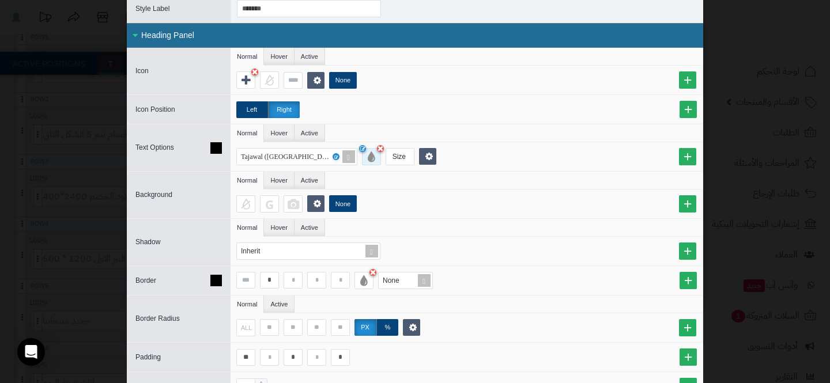
click at [371, 160] on div at bounding box center [371, 156] width 19 height 17
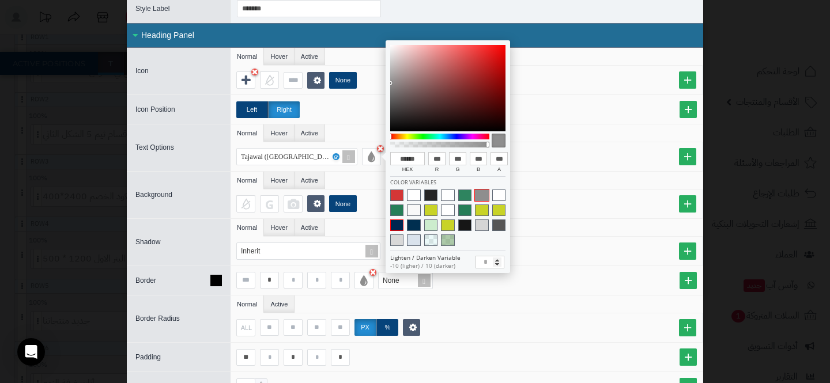
click at [399, 223] on span at bounding box center [396, 226] width 13 height 12
type input "******"
type input "*"
type input "**"
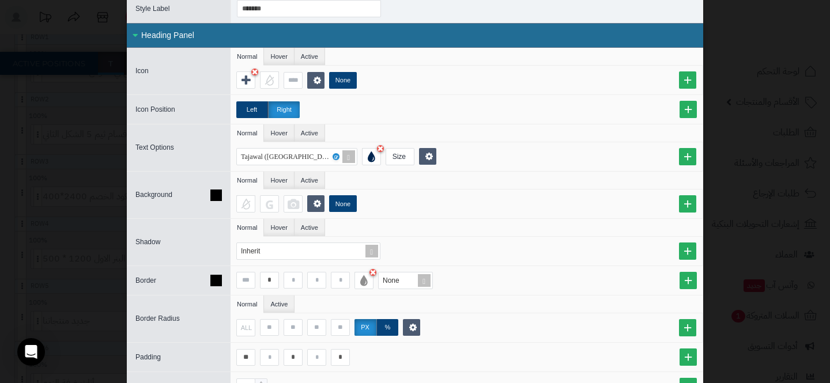
click at [349, 176] on ul "Normal Hover Active" at bounding box center [467, 181] width 472 height 18
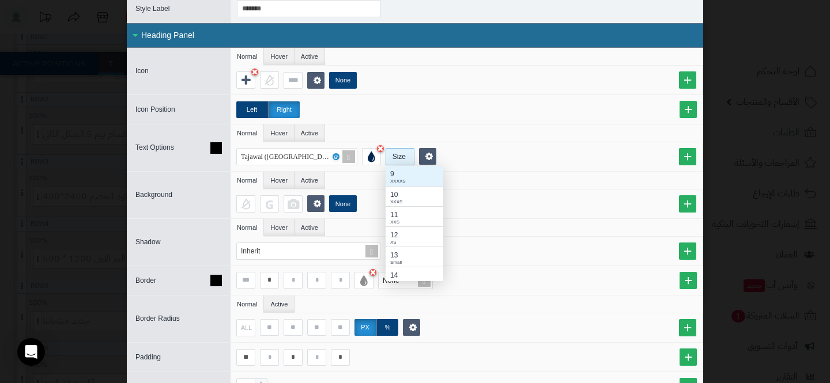
click at [390, 159] on div "Size" at bounding box center [399, 157] width 26 height 16
click at [399, 269] on div "Medium 2" at bounding box center [414, 271] width 48 height 7
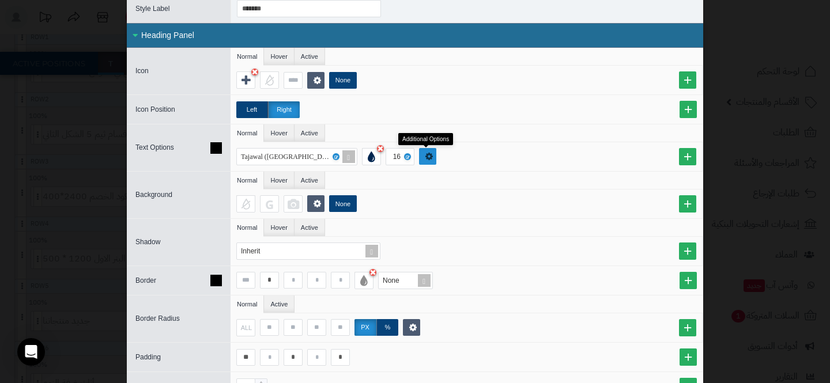
click at [432, 154] on icon at bounding box center [428, 156] width 7 height 9
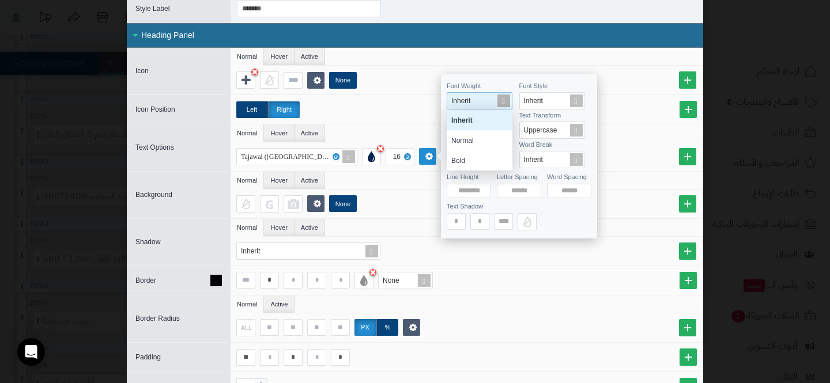
click at [474, 96] on div "Inherit" at bounding box center [477, 101] width 60 height 16
click at [466, 160] on div "Bold" at bounding box center [480, 160] width 66 height 20
click at [388, 133] on ul "Normal Hover Active" at bounding box center [467, 134] width 472 height 18
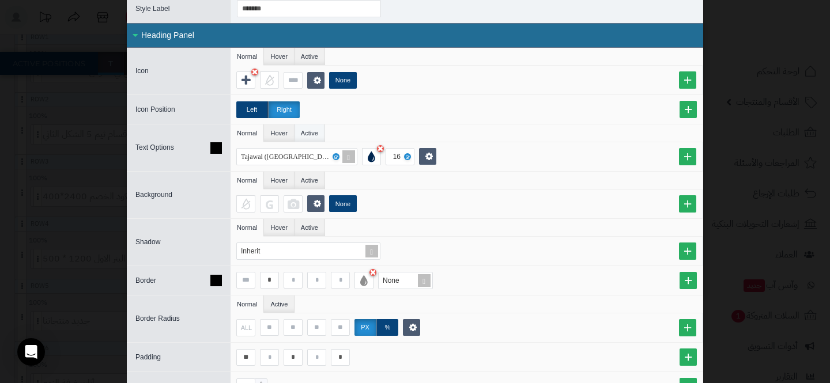
click at [315, 134] on li "Active" at bounding box center [310, 133] width 31 height 17
click at [243, 129] on li "Normal" at bounding box center [247, 133] width 33 height 17
click at [237, 78] on div at bounding box center [245, 79] width 19 height 17
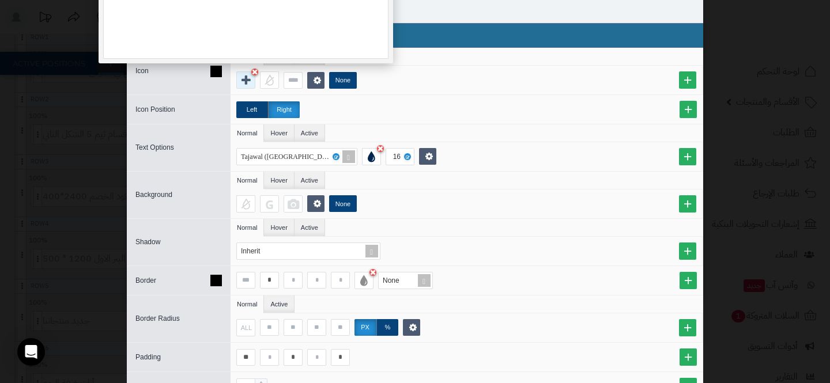
scroll to position [384, 0]
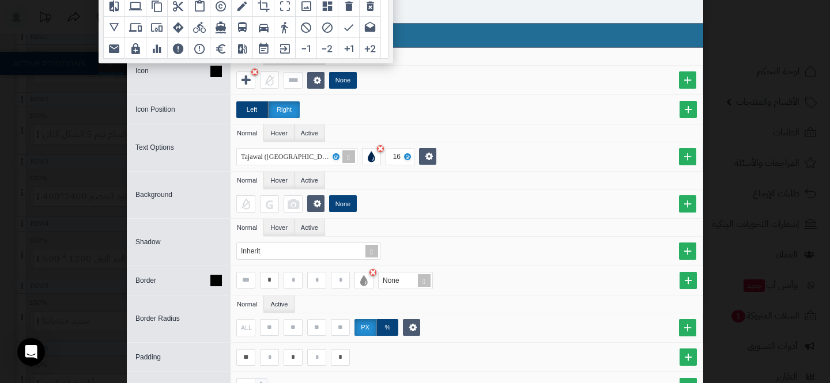
click at [368, 77] on div "None" at bounding box center [469, 79] width 466 height 17
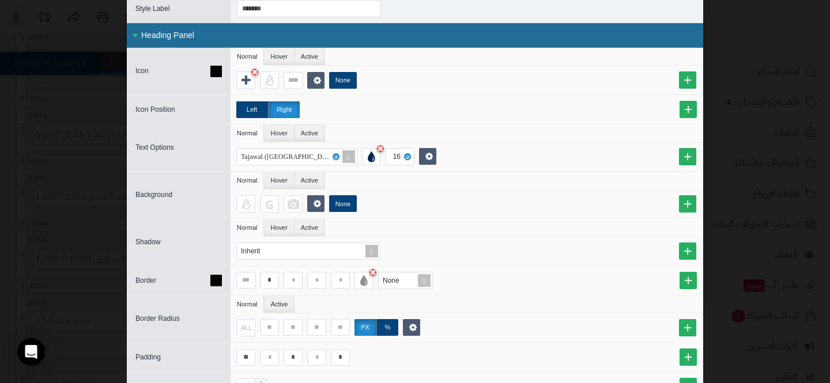
scroll to position [0, 0]
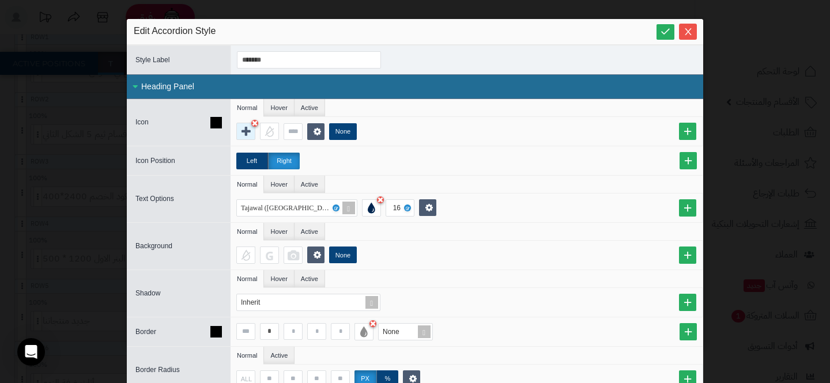
click at [247, 138] on div at bounding box center [245, 131] width 19 height 17
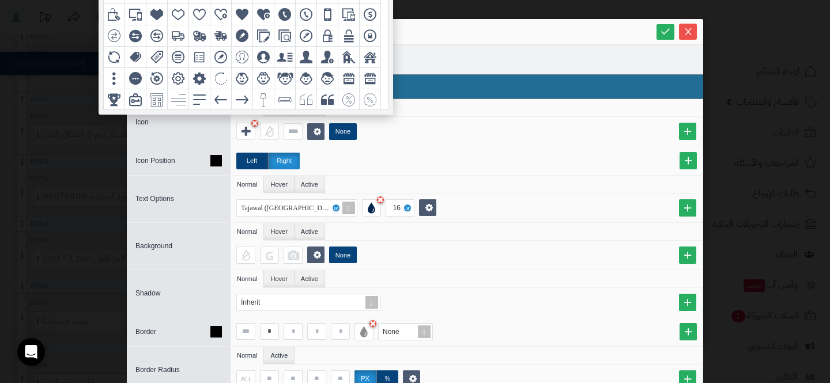
click at [424, 151] on div "Left Right" at bounding box center [467, 160] width 472 height 29
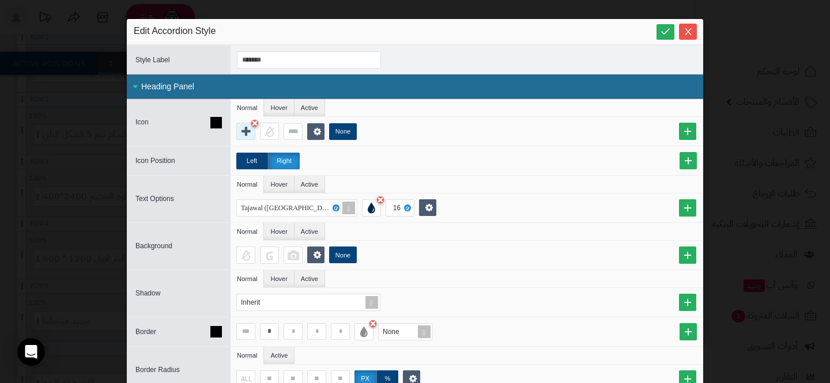
click at [239, 131] on div at bounding box center [245, 131] width 19 height 17
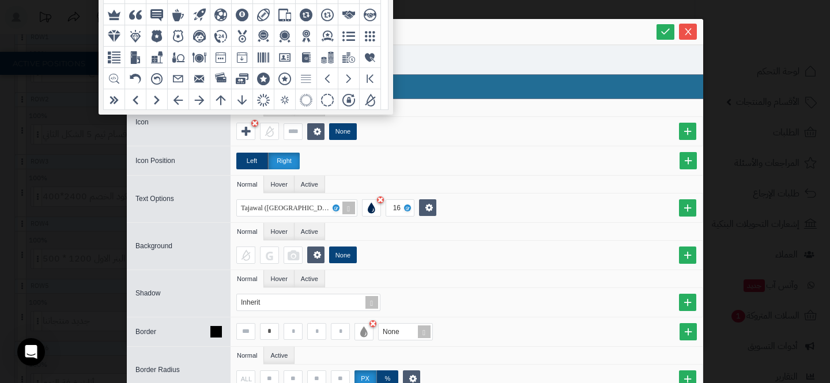
scroll to position [228, 0]
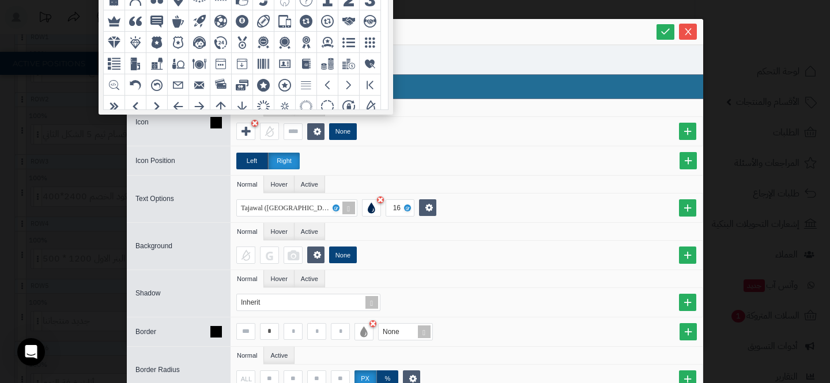
click at [439, 131] on div "None" at bounding box center [469, 131] width 466 height 17
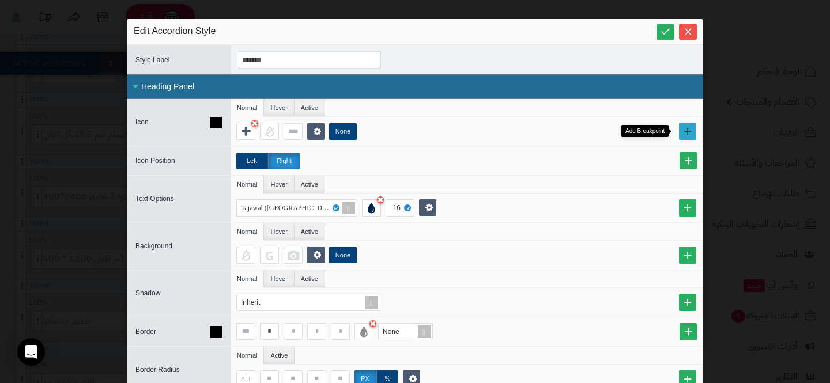
click at [689, 131] on link at bounding box center [687, 131] width 17 height 17
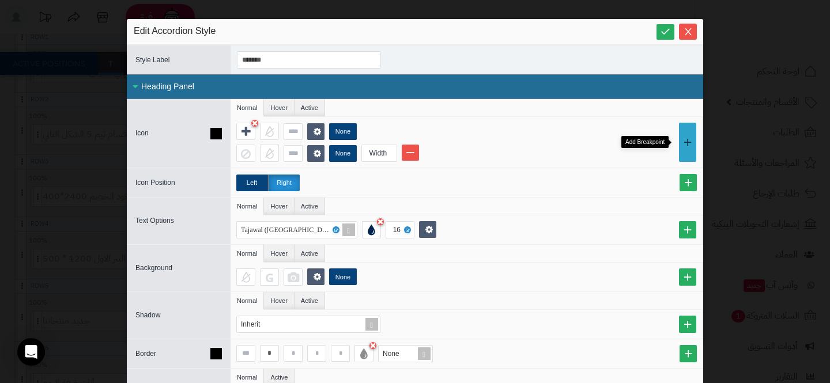
click at [689, 131] on link at bounding box center [687, 142] width 17 height 39
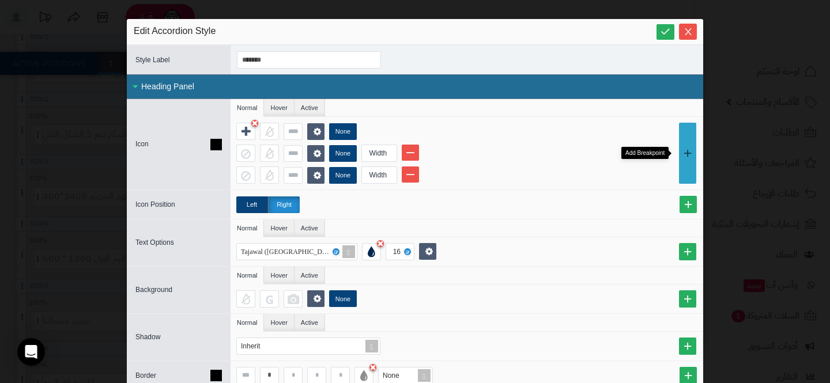
click at [689, 131] on link at bounding box center [687, 153] width 17 height 61
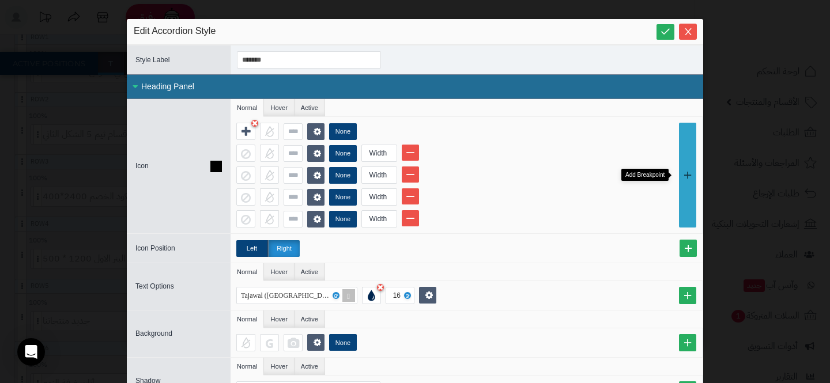
click at [689, 131] on link at bounding box center [687, 175] width 17 height 105
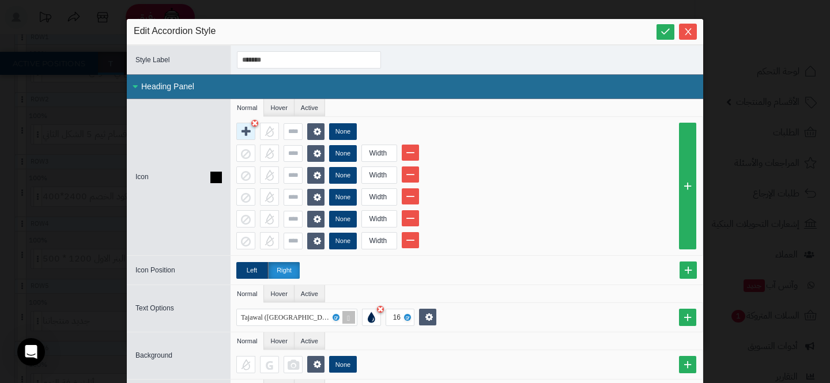
click at [246, 134] on icon at bounding box center [246, 132] width 9 height 12
click at [243, 183] on div at bounding box center [245, 175] width 19 height 17
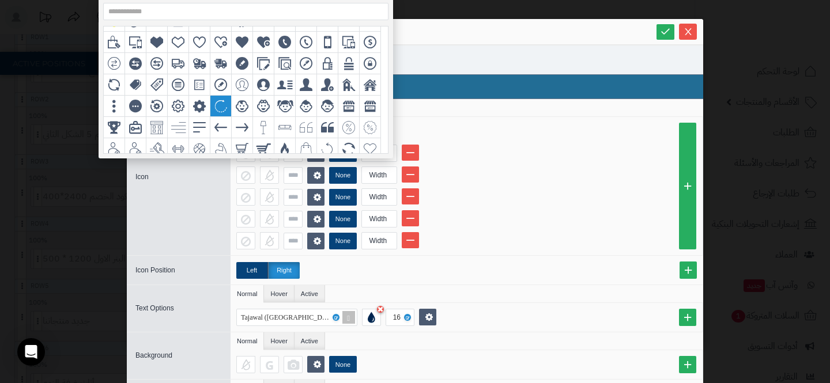
scroll to position [0, 0]
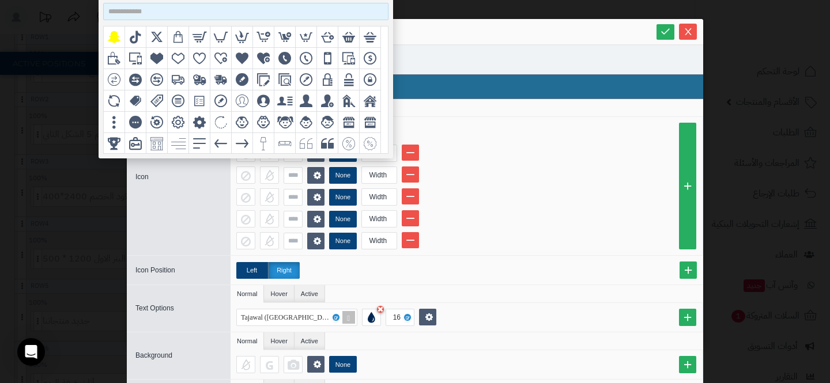
click at [204, 9] on input at bounding box center [245, 11] width 285 height 17
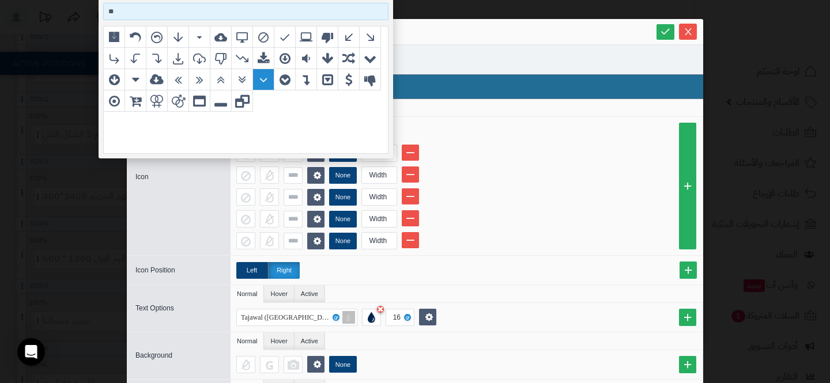
type input "**"
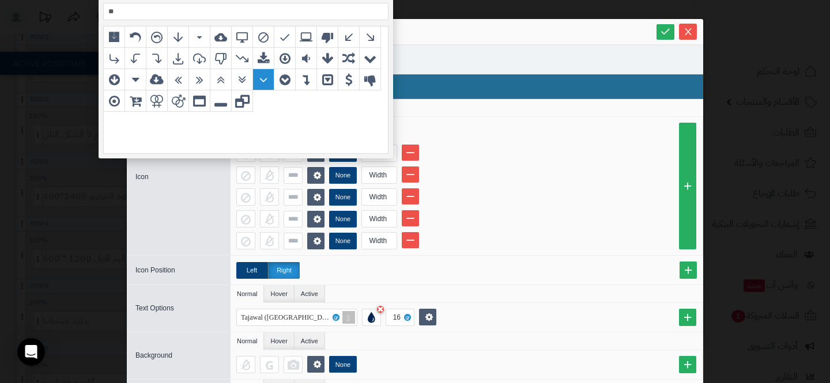
click at [256, 71] on div "grid" at bounding box center [263, 79] width 21 height 21
click at [244, 181] on div at bounding box center [245, 175] width 19 height 17
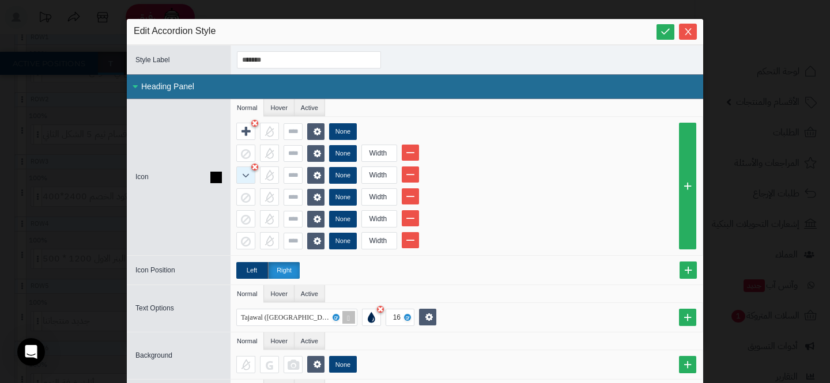
click at [244, 180] on icon at bounding box center [245, 175] width 7 height 12
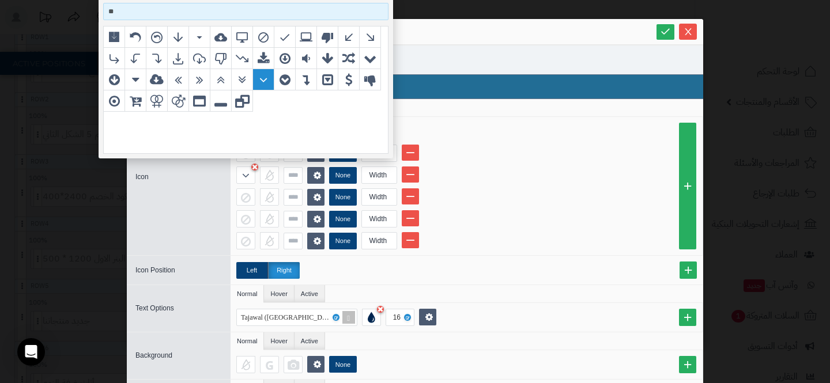
click at [142, 9] on input "**" at bounding box center [245, 11] width 285 height 17
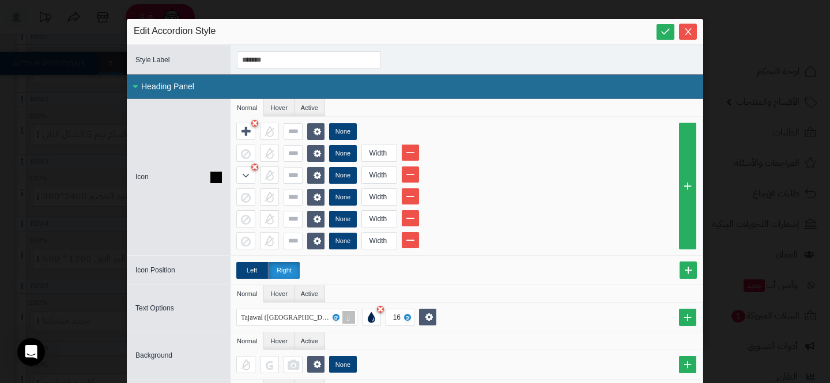
click at [479, 128] on div "None" at bounding box center [469, 131] width 466 height 17
click at [416, 153] on link at bounding box center [410, 153] width 17 height 16
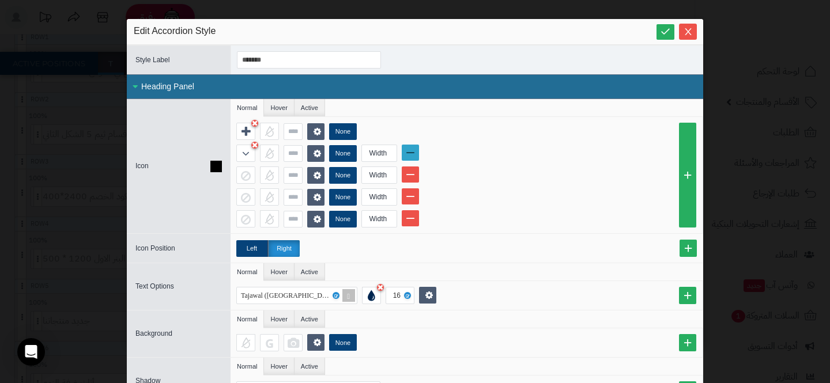
click at [416, 153] on link at bounding box center [410, 153] width 17 height 16
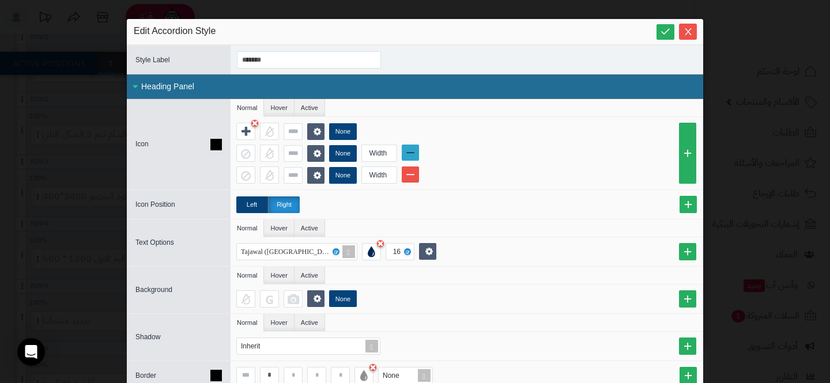
click at [416, 153] on link at bounding box center [410, 153] width 17 height 16
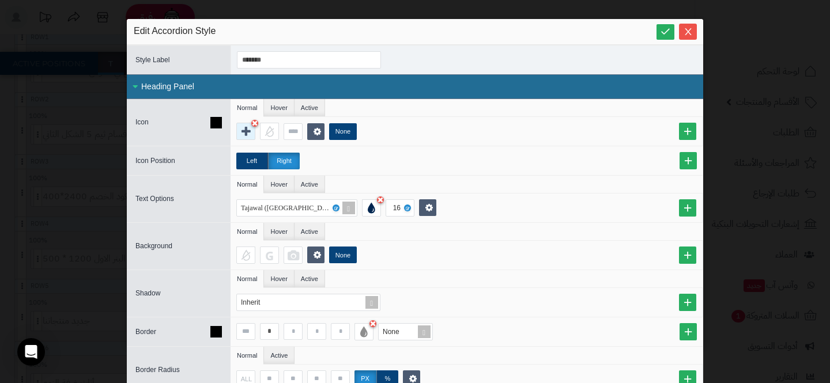
click at [243, 138] on div at bounding box center [245, 131] width 19 height 17
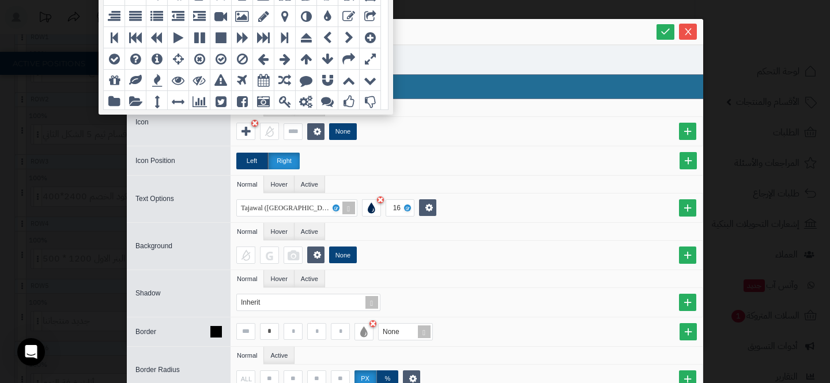
scroll to position [1192, 0]
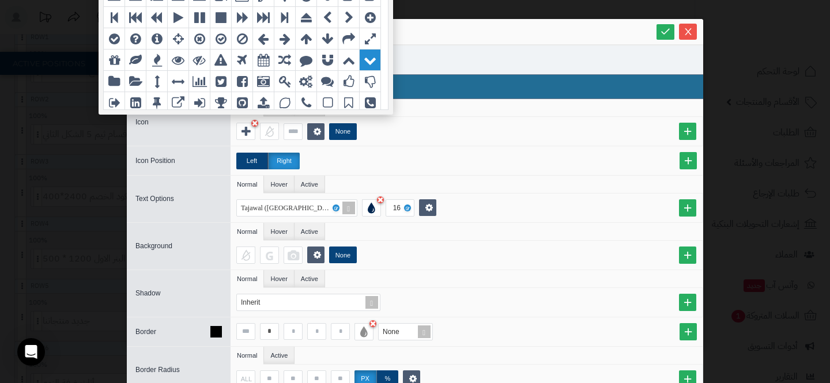
click at [363, 61] on div "grid" at bounding box center [370, 60] width 21 height 21
click at [402, 115] on ul "Normal Hover Active" at bounding box center [467, 108] width 472 height 18
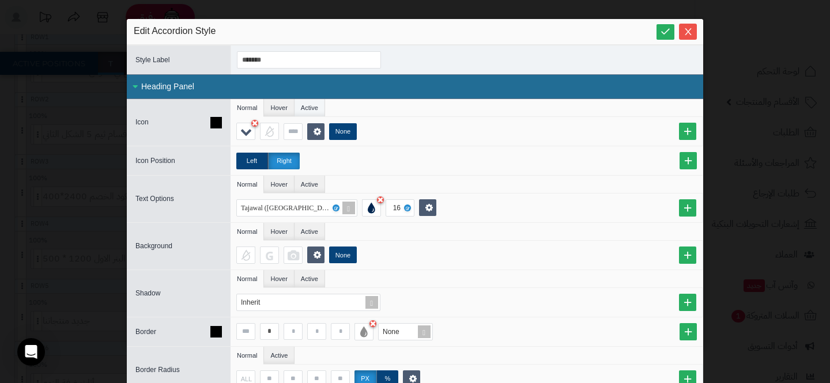
click at [308, 108] on li "Active" at bounding box center [310, 107] width 31 height 17
click at [238, 132] on div at bounding box center [245, 131] width 19 height 17
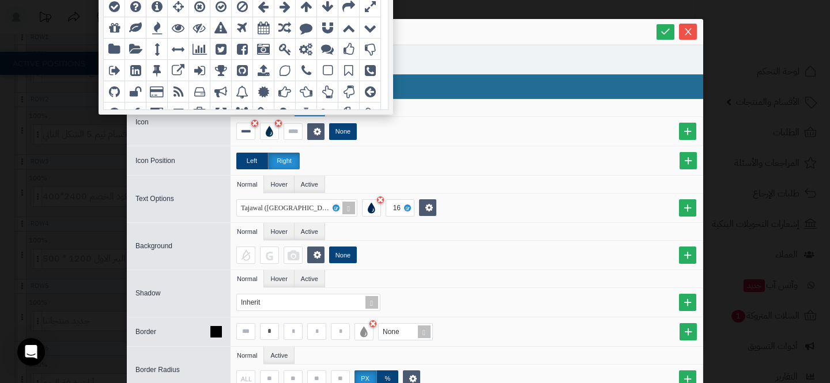
scroll to position [1221, 0]
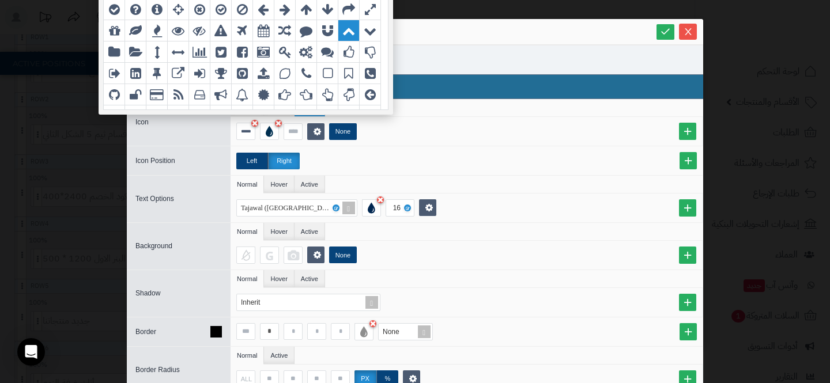
click at [344, 35] on icon "grid" at bounding box center [348, 30] width 13 height 13
click at [399, 176] on ul "Normal Hover Active" at bounding box center [467, 185] width 472 height 18
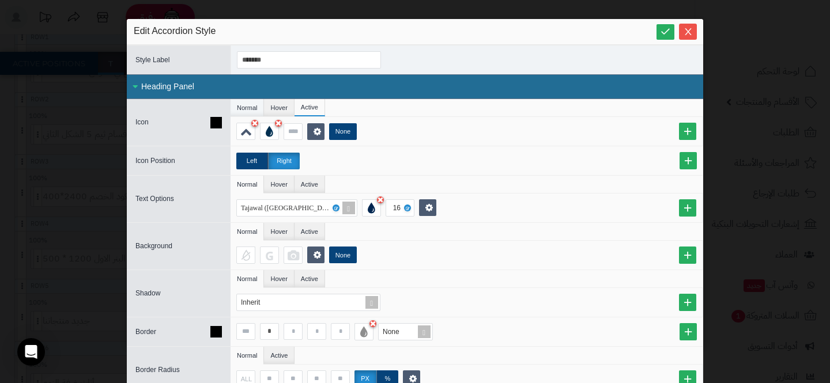
click at [250, 112] on li "Normal" at bounding box center [247, 107] width 33 height 17
click at [270, 142] on div "None" at bounding box center [467, 131] width 472 height 29
click at [270, 134] on div at bounding box center [269, 131] width 19 height 17
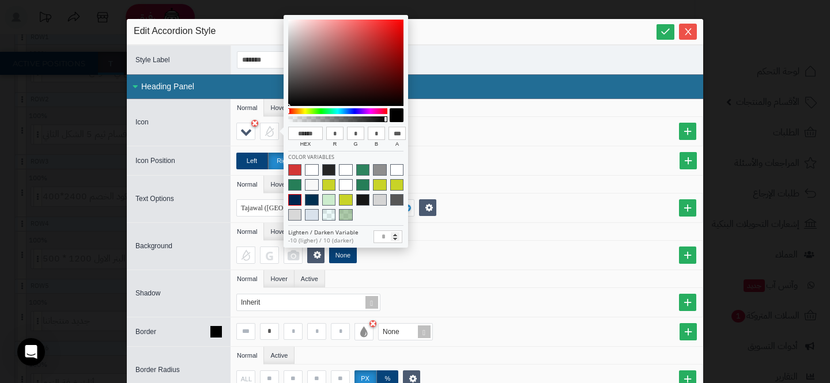
click at [297, 201] on span at bounding box center [294, 200] width 13 height 12
type input "******"
type input "**"
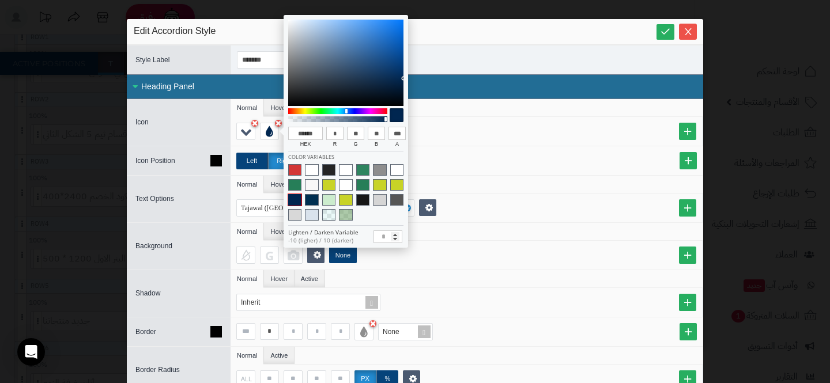
click at [414, 166] on div "Left Right" at bounding box center [466, 161] width 461 height 17
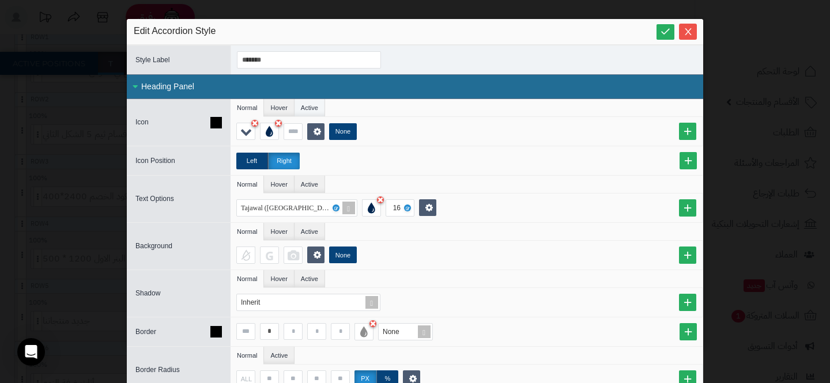
click at [307, 111] on li "Active" at bounding box center [310, 107] width 31 height 17
click at [271, 138] on div at bounding box center [269, 131] width 19 height 17
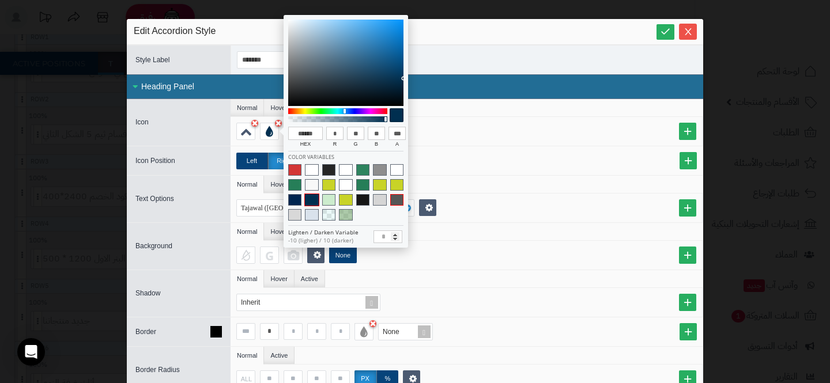
click at [394, 197] on span at bounding box center [396, 200] width 13 height 12
type input "******"
type input "**"
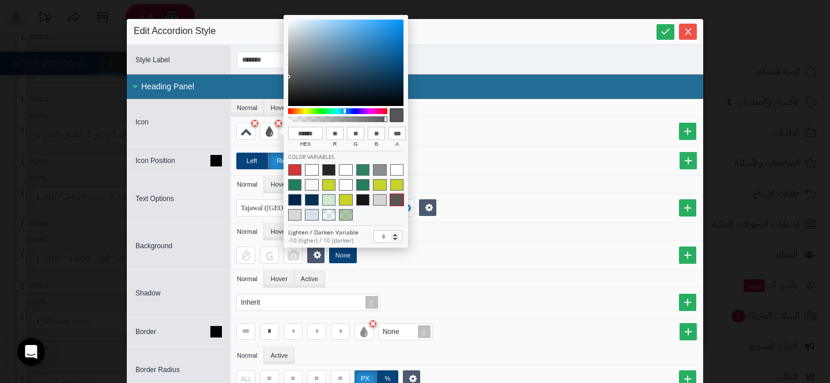
click at [447, 174] on div "Left Right" at bounding box center [467, 160] width 472 height 29
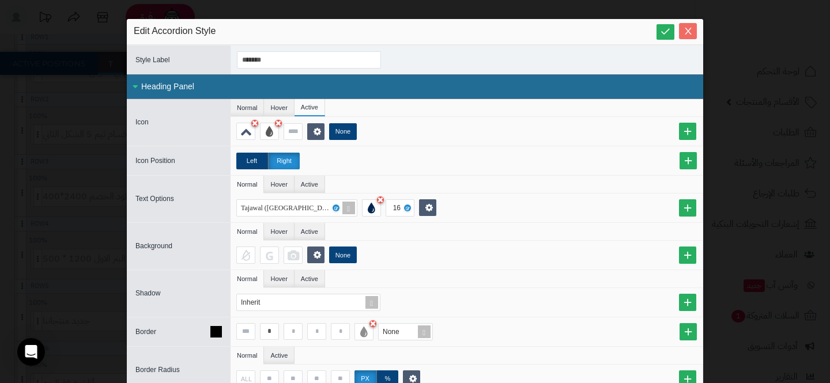
click at [688, 30] on icon "Close" at bounding box center [688, 31] width 6 height 7
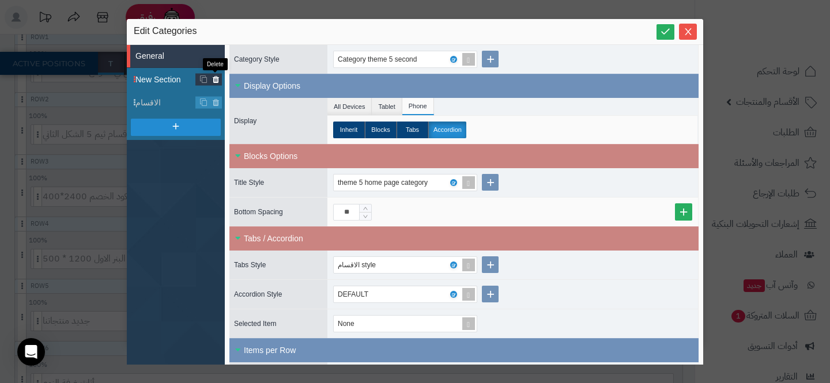
click at [215, 80] on icon at bounding box center [215, 80] width 7 height 10
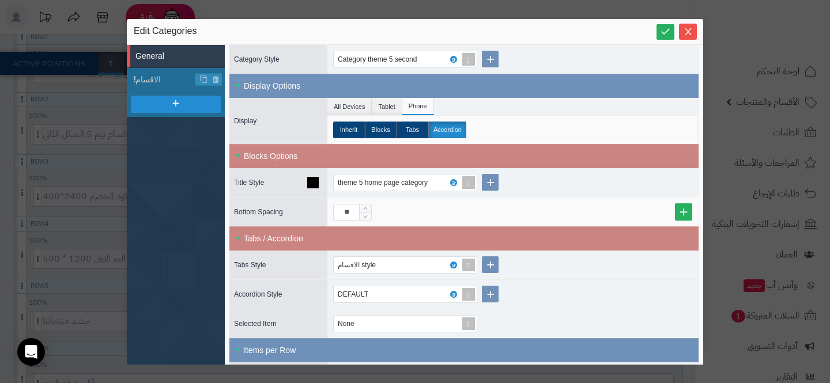
click at [544, 191] on div "theme 5 home page category" at bounding box center [512, 182] width 371 height 29
click at [542, 209] on div "**" at bounding box center [512, 212] width 359 height 17
click at [333, 213] on input "**" at bounding box center [346, 212] width 27 height 17
click at [518, 314] on div "None" at bounding box center [512, 324] width 371 height 29
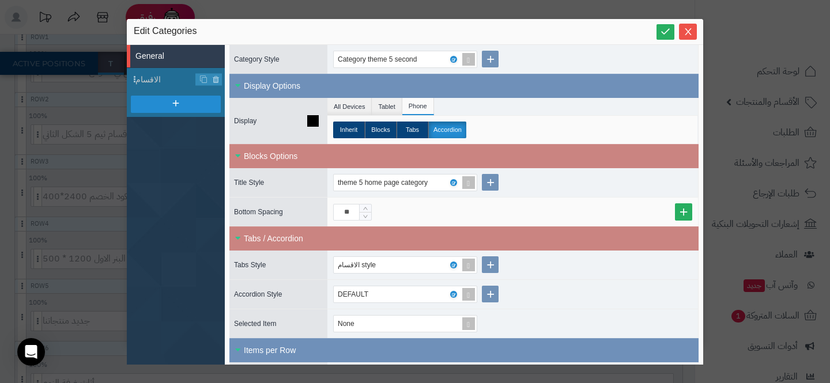
click at [440, 130] on label "Accordion" at bounding box center [447, 130] width 38 height 17
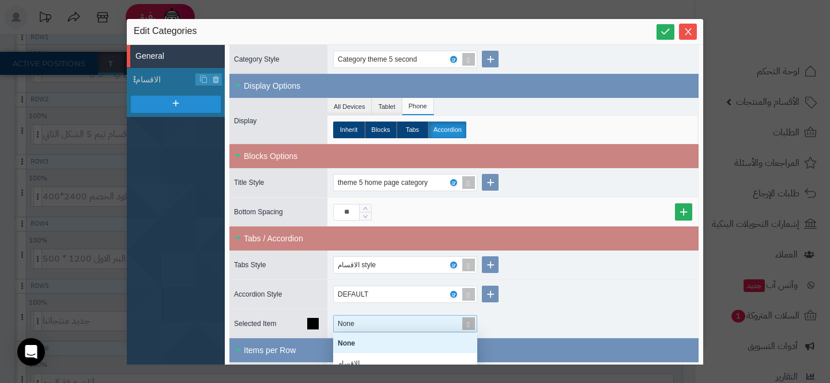
click at [449, 323] on div "None" at bounding box center [400, 324] width 133 height 16
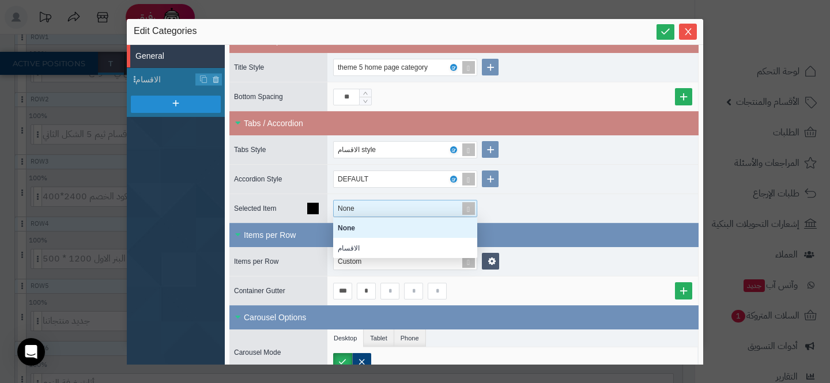
scroll to position [359, 0]
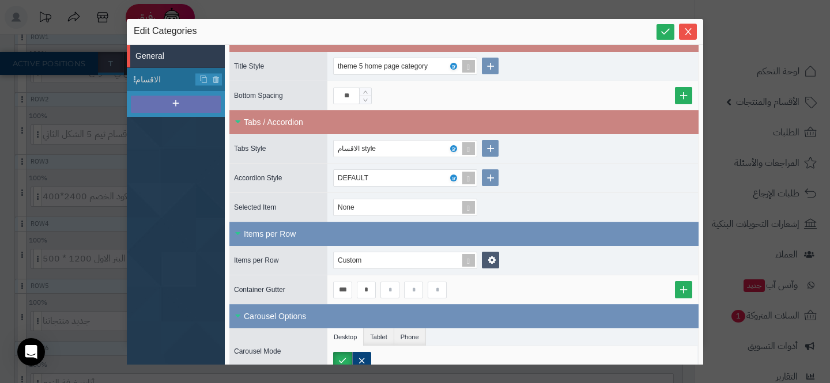
click at [193, 103] on div at bounding box center [176, 104] width 90 height 17
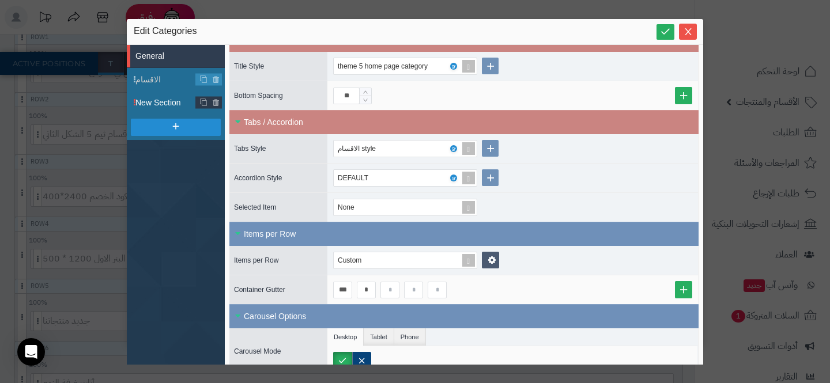
click at [174, 103] on span "New Section" at bounding box center [165, 103] width 61 height 12
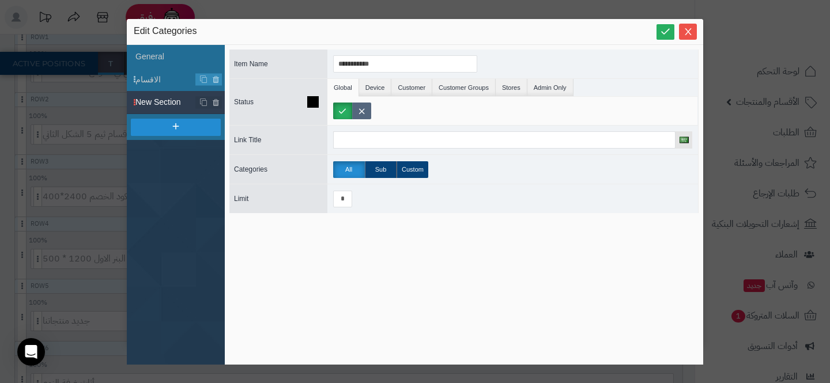
click at [370, 105] on label at bounding box center [361, 111] width 19 height 17
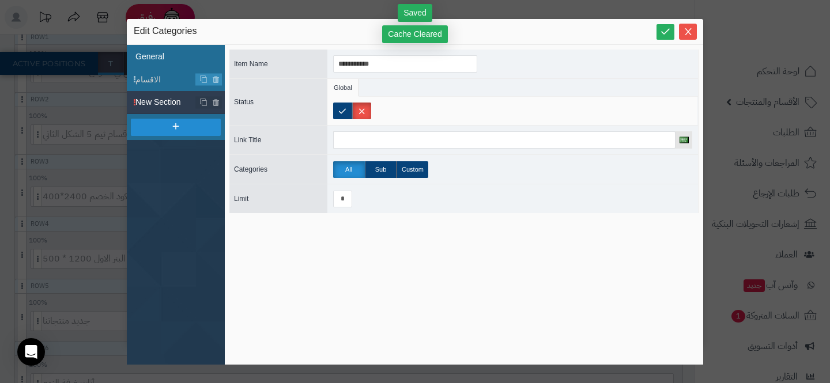
click at [179, 54] on li "General" at bounding box center [176, 56] width 98 height 23
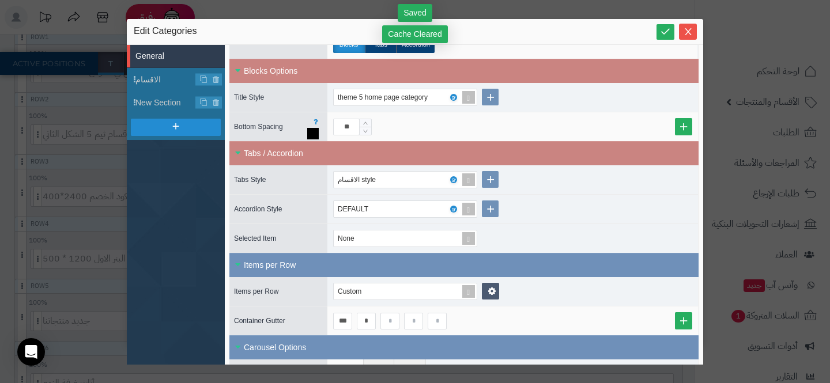
scroll to position [329, 0]
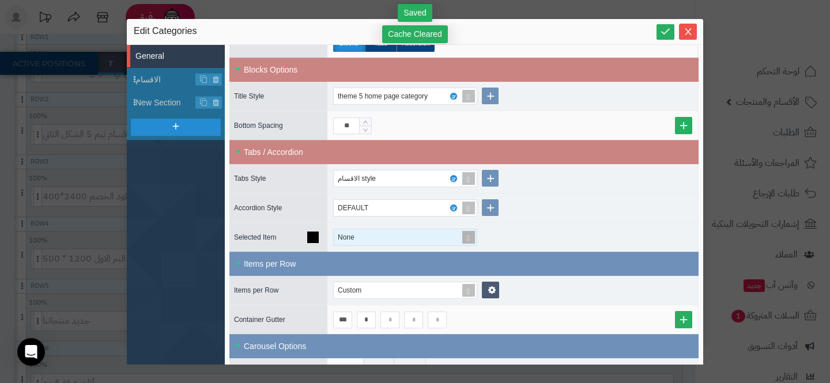
click at [425, 239] on div "None" at bounding box center [400, 237] width 133 height 16
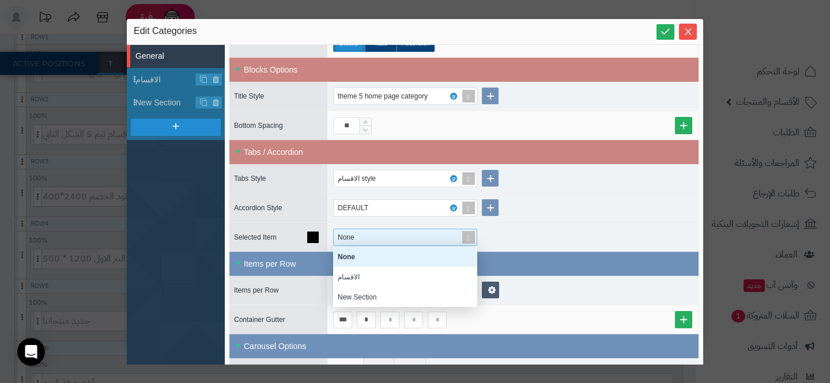
scroll to position [61, 144]
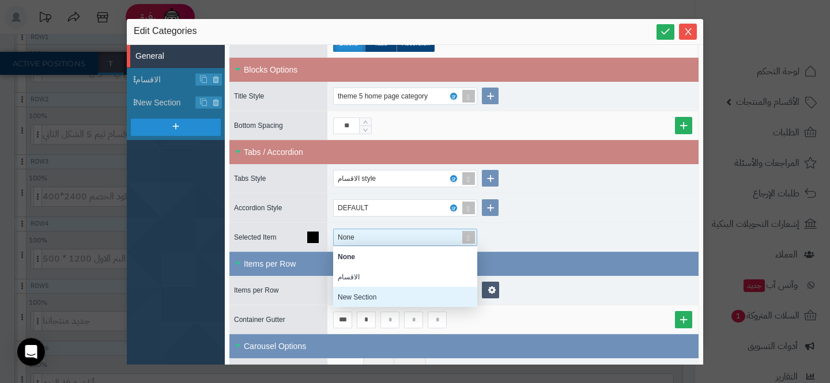
click at [416, 293] on div "New Section" at bounding box center [405, 297] width 144 height 20
click at [519, 224] on div "New Section None الاقسام New Section" at bounding box center [512, 237] width 371 height 29
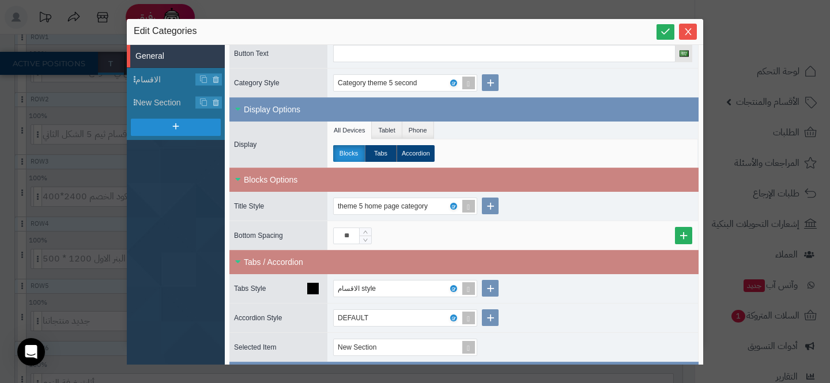
scroll to position [218, 0]
click at [425, 135] on li "Phone" at bounding box center [418, 130] width 32 height 17
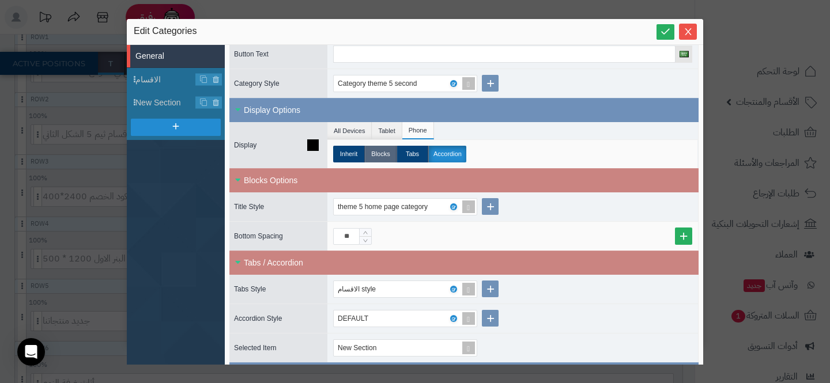
click at [371, 156] on label "Blocks" at bounding box center [381, 154] width 32 height 17
click at [213, 102] on icon at bounding box center [215, 103] width 7 height 10
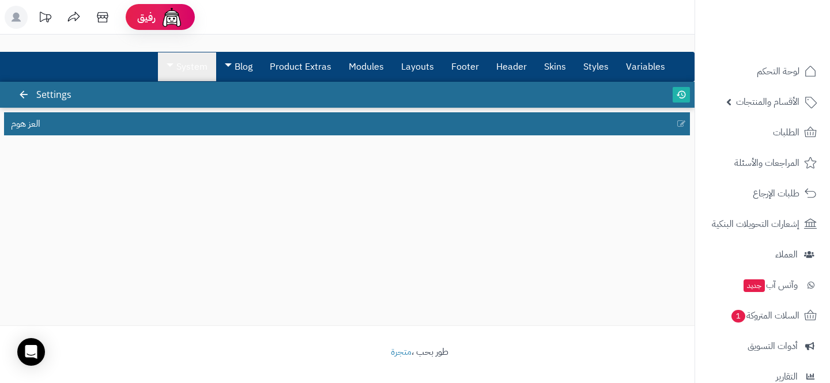
click at [184, 72] on link "System" at bounding box center [187, 66] width 58 height 29
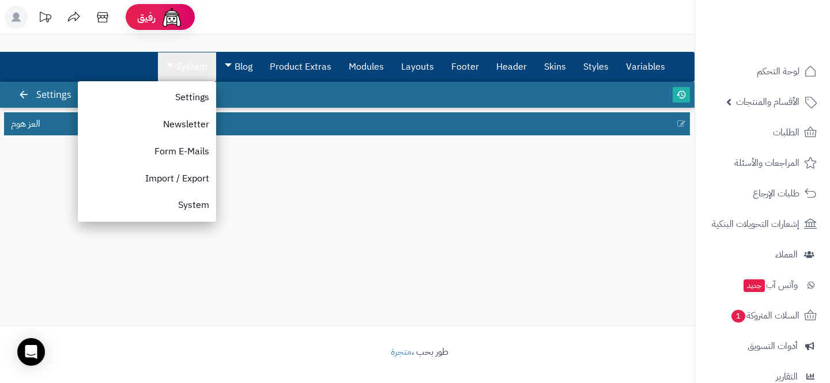
click at [319, 183] on div "3.0.48 Settings العز هوم" at bounding box center [347, 204] width 695 height 244
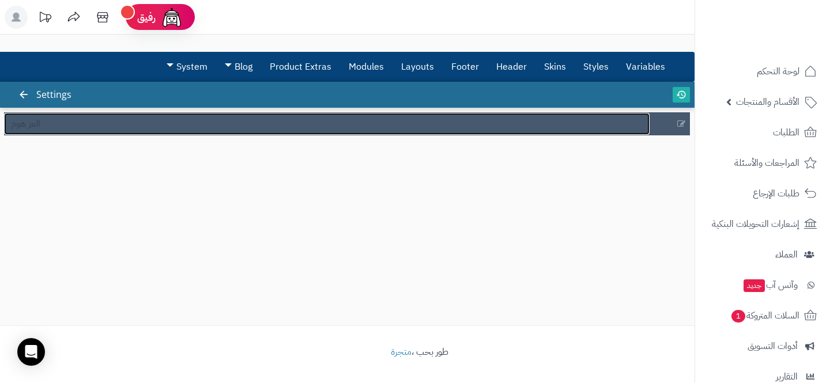
click at [275, 119] on link "العز هوم" at bounding box center [327, 124] width 646 height 22
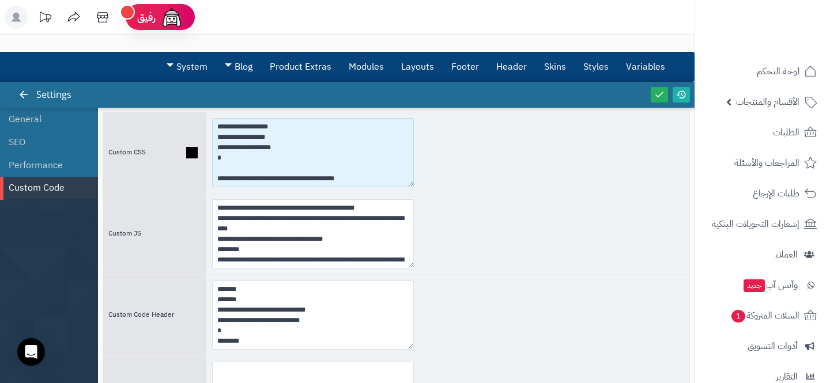
click at [217, 130] on textarea at bounding box center [313, 152] width 202 height 69
click at [221, 123] on textarea at bounding box center [313, 152] width 202 height 69
paste textarea "**********"
click at [243, 137] on textarea at bounding box center [313, 152] width 202 height 69
paste textarea "**********"
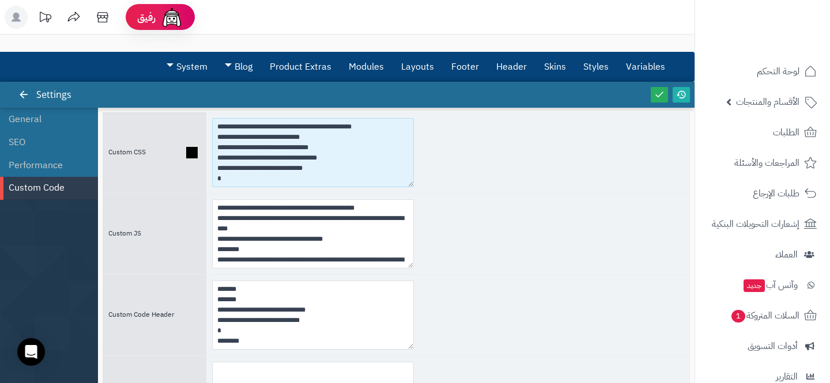
drag, startPoint x: 364, startPoint y: 126, endPoint x: 189, endPoint y: 127, distance: 175.2
click at [189, 127] on div "Custom CSS" at bounding box center [396, 152] width 587 height 81
paste textarea
click at [215, 126] on textarea at bounding box center [313, 152] width 202 height 69
click at [267, 129] on textarea at bounding box center [313, 152] width 202 height 69
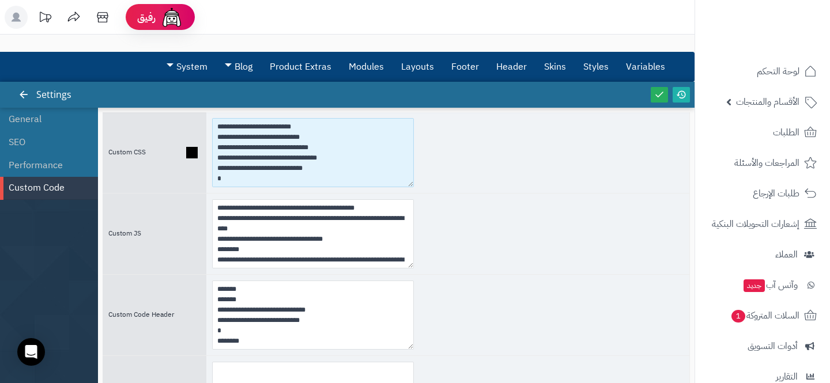
drag, startPoint x: 294, startPoint y: 126, endPoint x: 218, endPoint y: 123, distance: 75.6
click at [218, 123] on textarea at bounding box center [313, 152] width 202 height 69
paste textarea
click at [220, 129] on textarea at bounding box center [313, 152] width 202 height 69
click at [244, 126] on textarea at bounding box center [313, 152] width 202 height 69
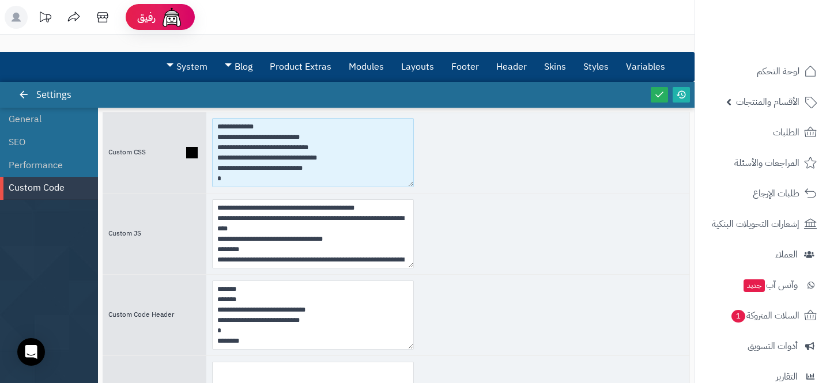
paste textarea "**********"
click at [215, 127] on textarea at bounding box center [313, 152] width 202 height 69
paste textarea "**********"
drag, startPoint x: 295, startPoint y: 126, endPoint x: 187, endPoint y: 121, distance: 108.5
click at [187, 121] on div "Custom CSS" at bounding box center [396, 152] width 587 height 81
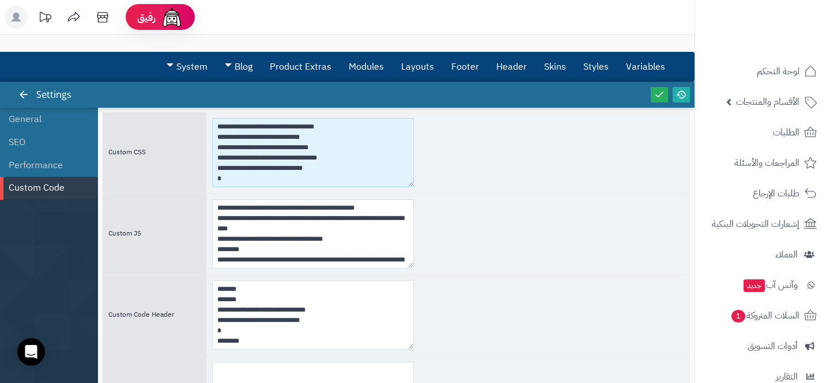
drag, startPoint x: 249, startPoint y: 175, endPoint x: 175, endPoint y: 104, distance: 102.4
click at [175, 104] on div "**********" at bounding box center [347, 255] width 695 height 346
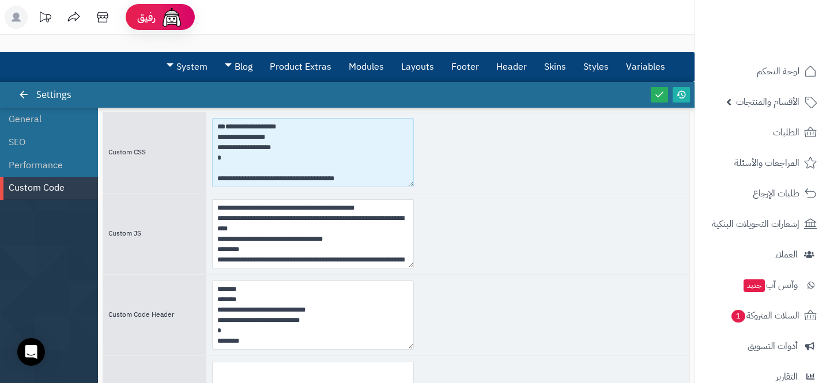
drag, startPoint x: 214, startPoint y: 156, endPoint x: 201, endPoint y: 34, distance: 122.9
click at [201, 33] on div "رفيق ! الطلبات معالجة مكتمل إرجاع المنتجات العملاء المتواجدون الان 6 عملاء منتظ…" at bounding box center [415, 242] width 830 height 485
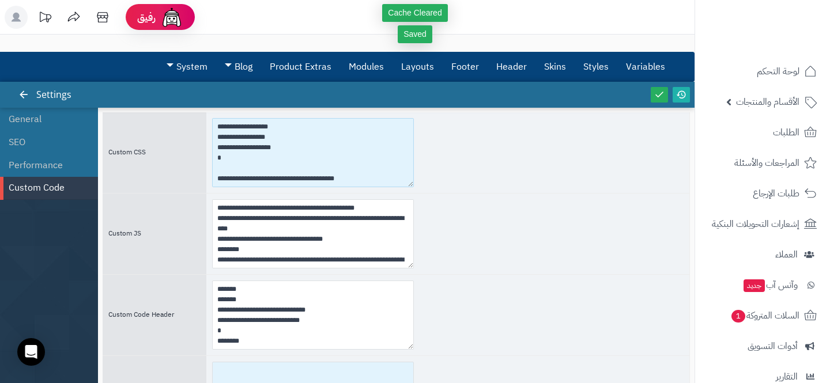
type textarea "**********"
